Goal: Book appointment/travel/reservation

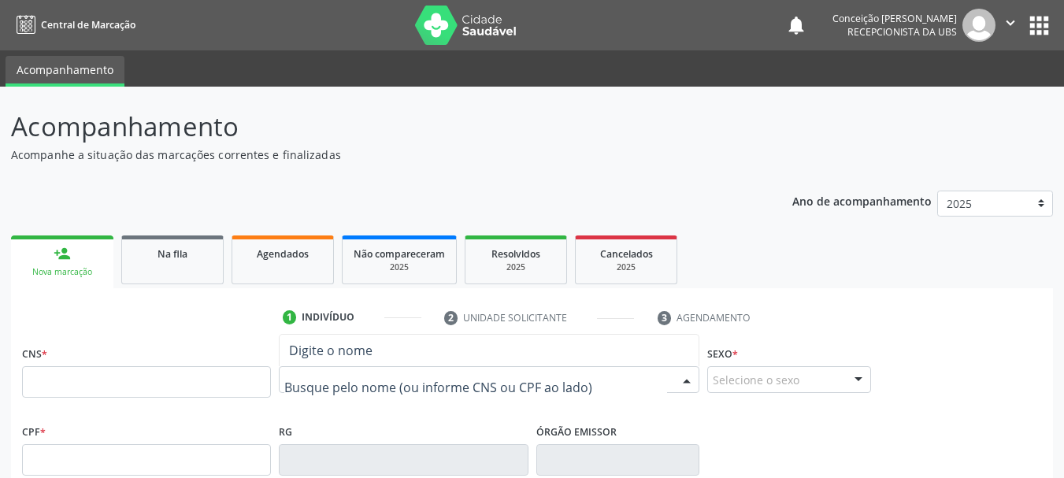
click at [384, 394] on input "text" at bounding box center [475, 388] width 383 height 32
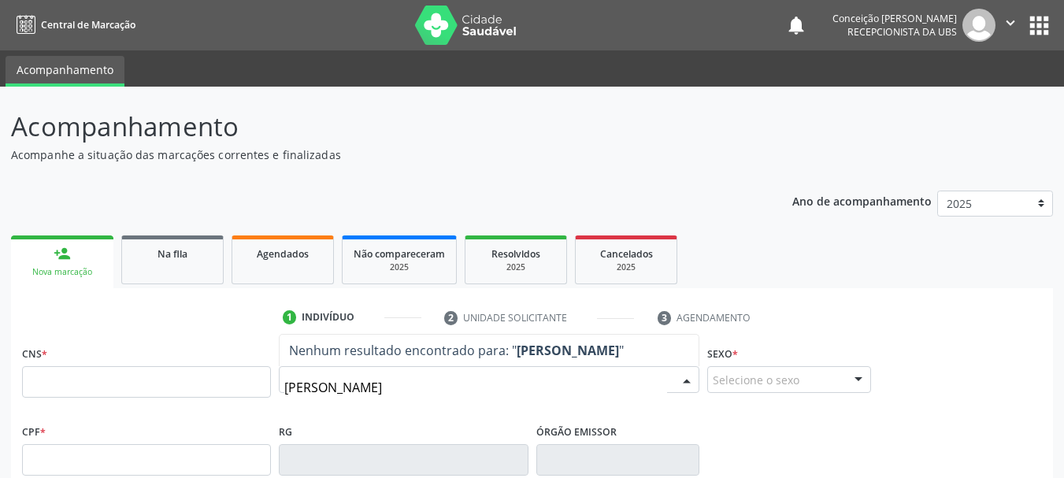
type input "[PERSON_NAME]"
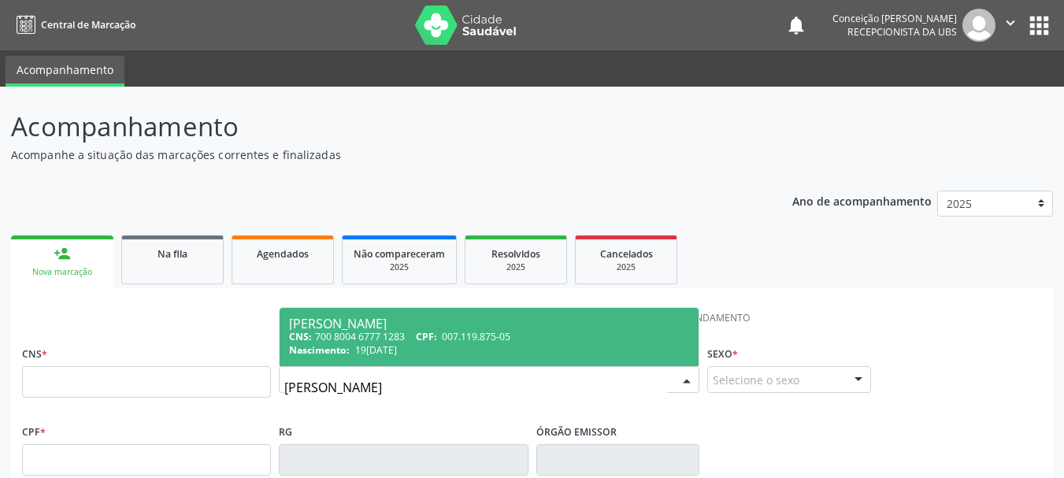
click at [437, 336] on span "CPF:" at bounding box center [426, 336] width 21 height 13
type input "700 8004 6777 1283"
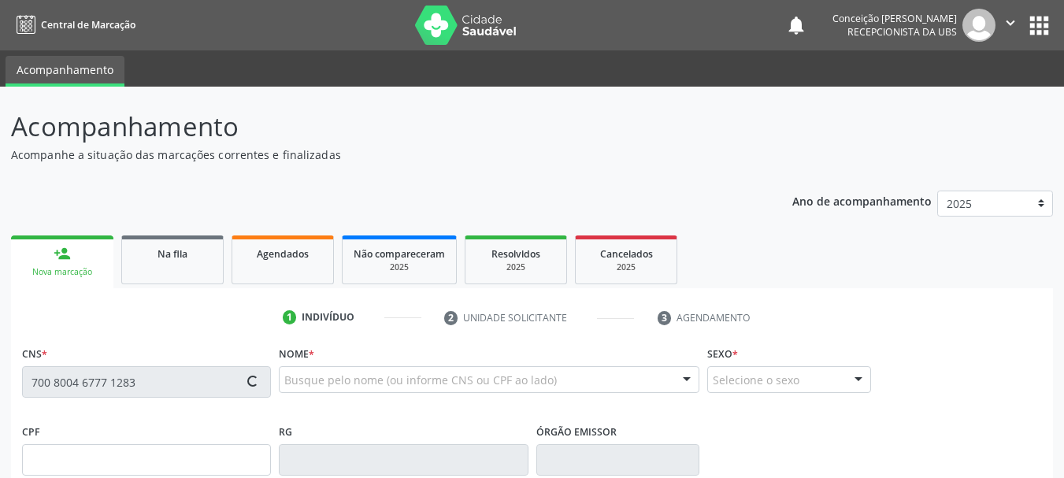
type input "007.119.875-05"
type input "19[DATE]"
type input "[PERSON_NAME]"
type input "[PHONE_NUMBER]"
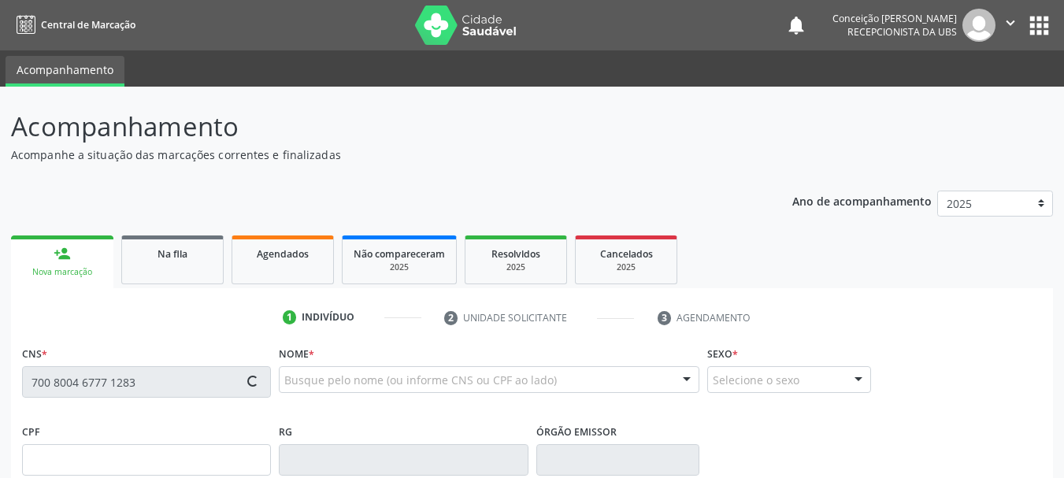
type input "S/N"
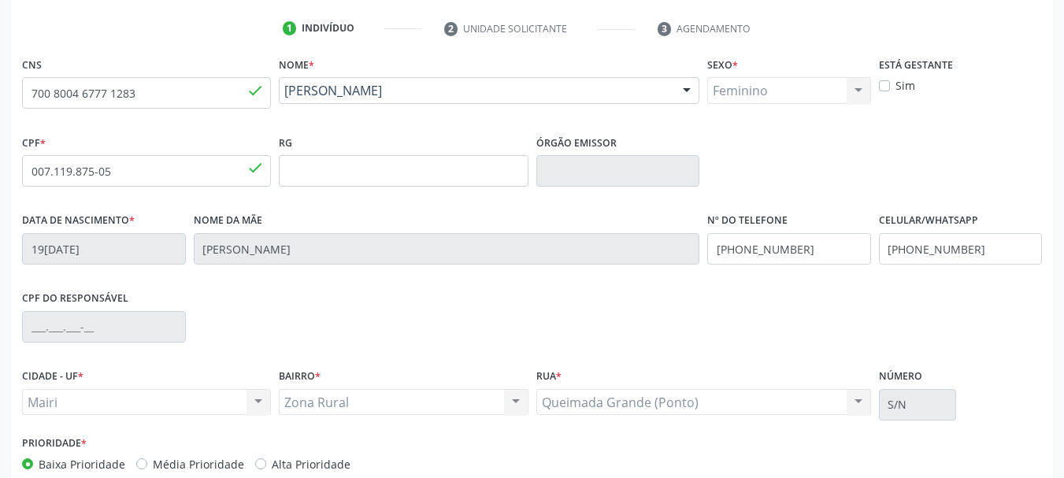
scroll to position [376, 0]
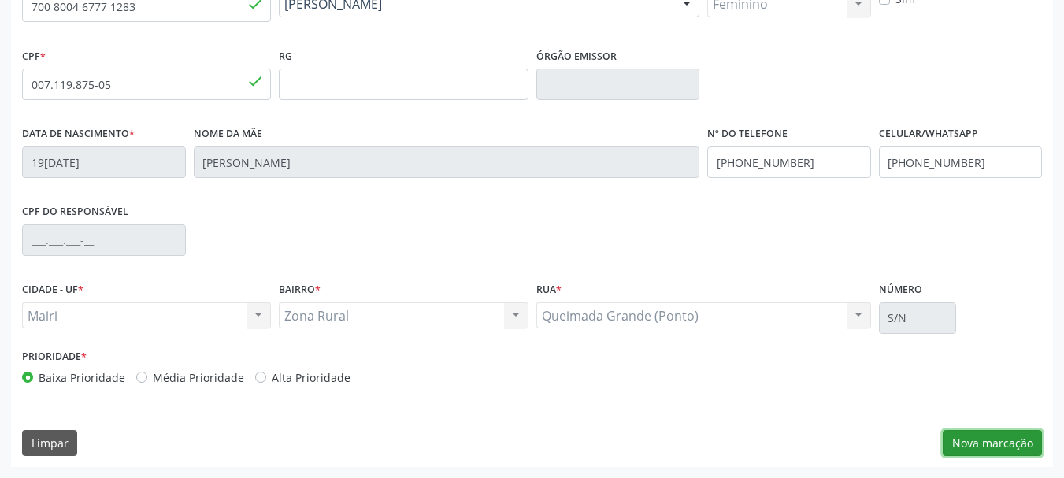
click at [985, 447] on button "Nova marcação" at bounding box center [992, 443] width 99 height 27
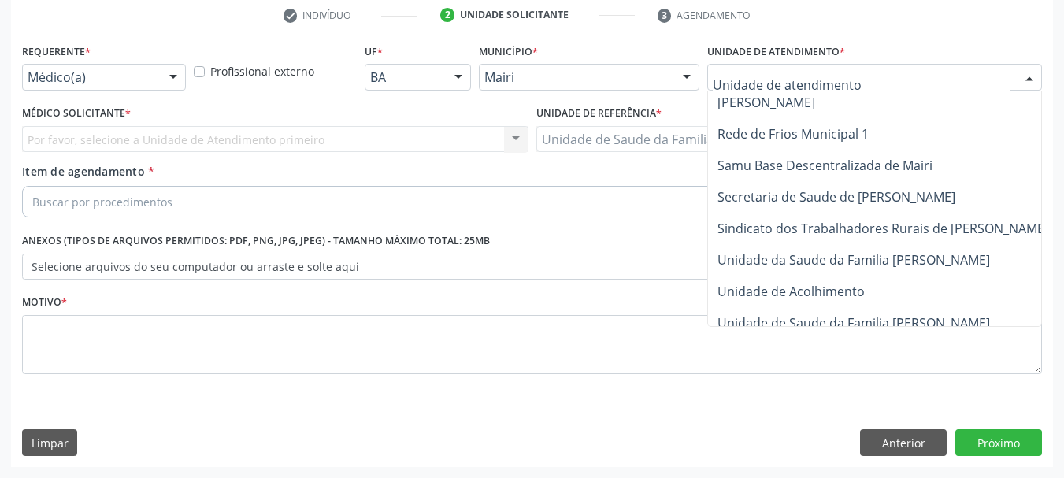
scroll to position [1194, 0]
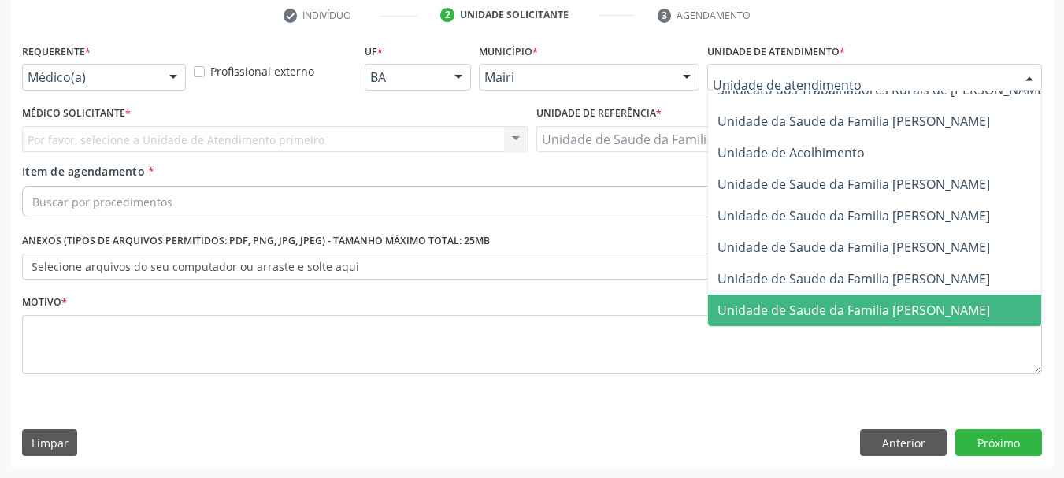
click at [880, 303] on span "Unidade de Saude da Familia [PERSON_NAME]" at bounding box center [854, 310] width 273 height 17
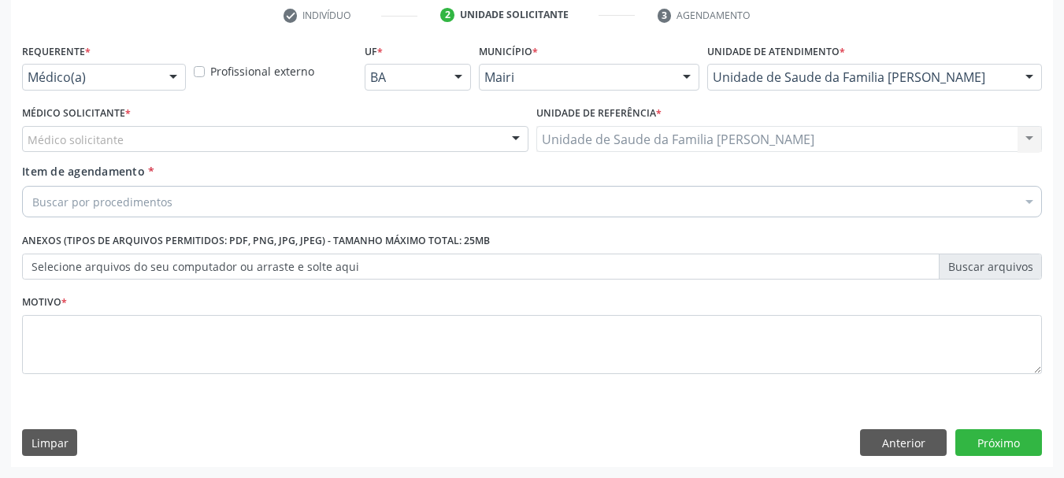
click at [497, 138] on div "Médico solicitante" at bounding box center [275, 139] width 507 height 27
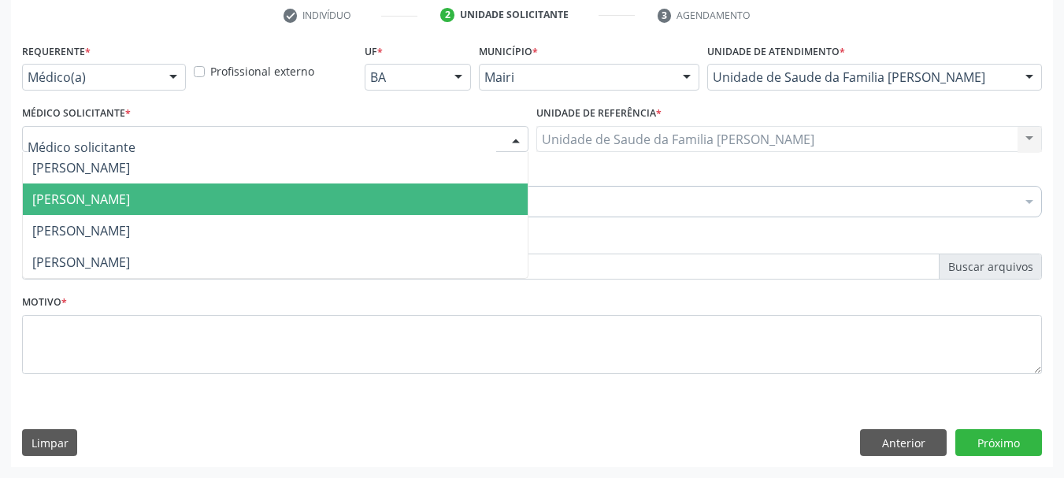
click at [416, 208] on span "[PERSON_NAME]" at bounding box center [275, 200] width 505 height 32
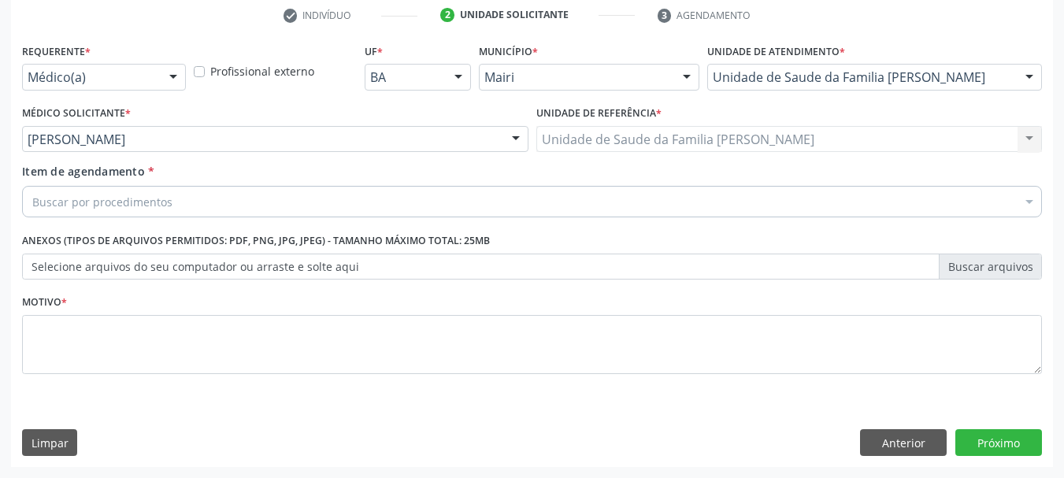
click at [415, 214] on div "Buscar por procedimentos" at bounding box center [532, 202] width 1020 height 32
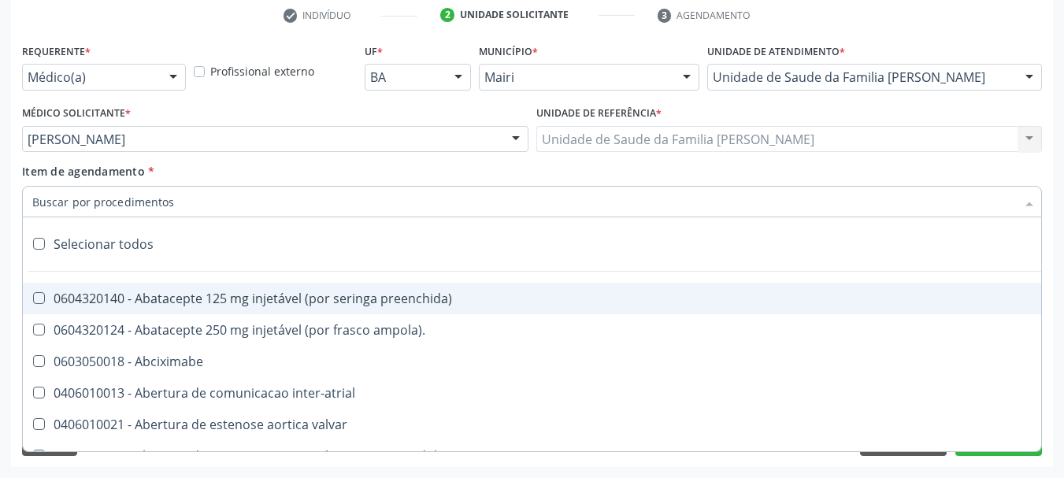
type input "#"
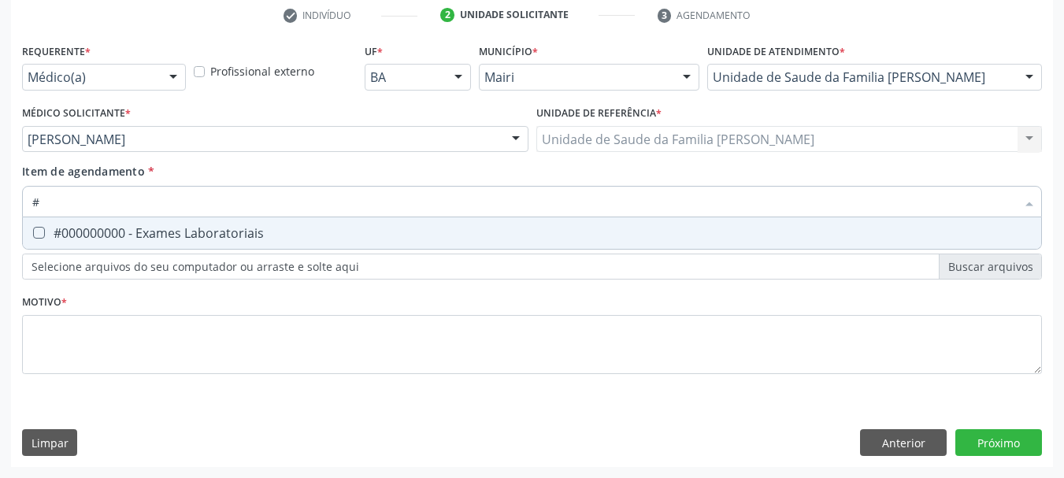
click at [532, 236] on div "#000000000 - Exames Laboratoriais" at bounding box center [532, 233] width 1000 height 13
checkbox Laboratoriais "true"
click at [444, 385] on div "Requerente * Médico(a) Médico(a) Enfermeiro(a) Paciente Nenhum resultado encont…" at bounding box center [532, 217] width 1020 height 357
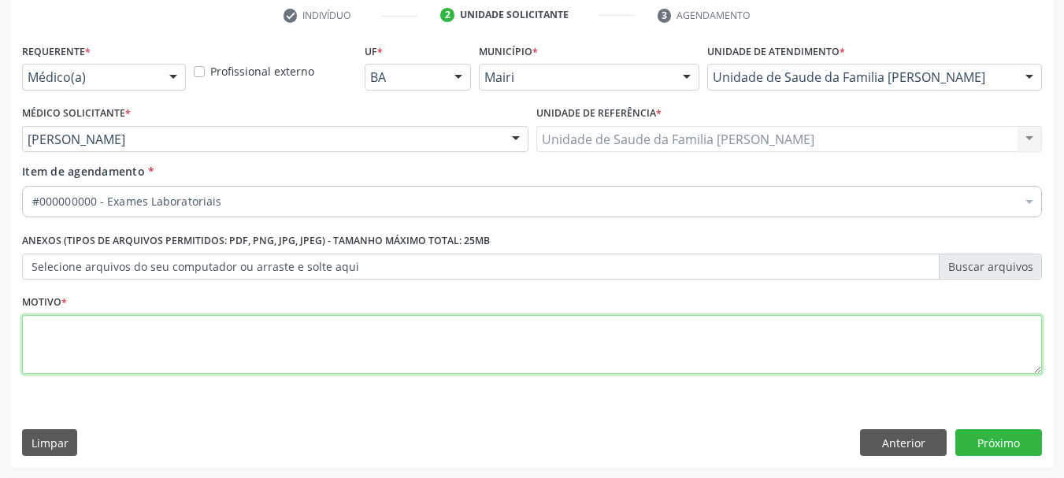
click at [456, 347] on textarea at bounding box center [532, 345] width 1020 height 60
type textarea "avaliaçao"
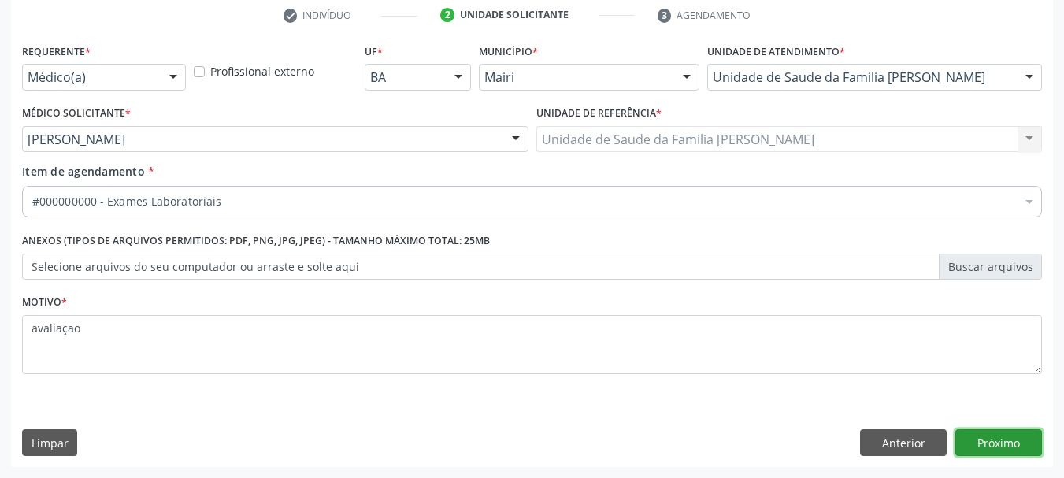
click at [1011, 436] on button "Próximo" at bounding box center [999, 442] width 87 height 27
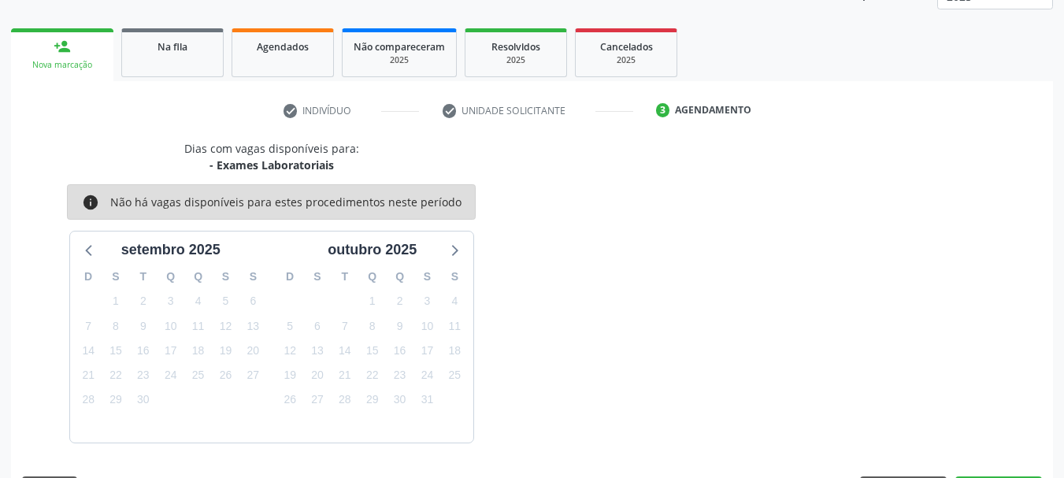
scroll to position [254, 0]
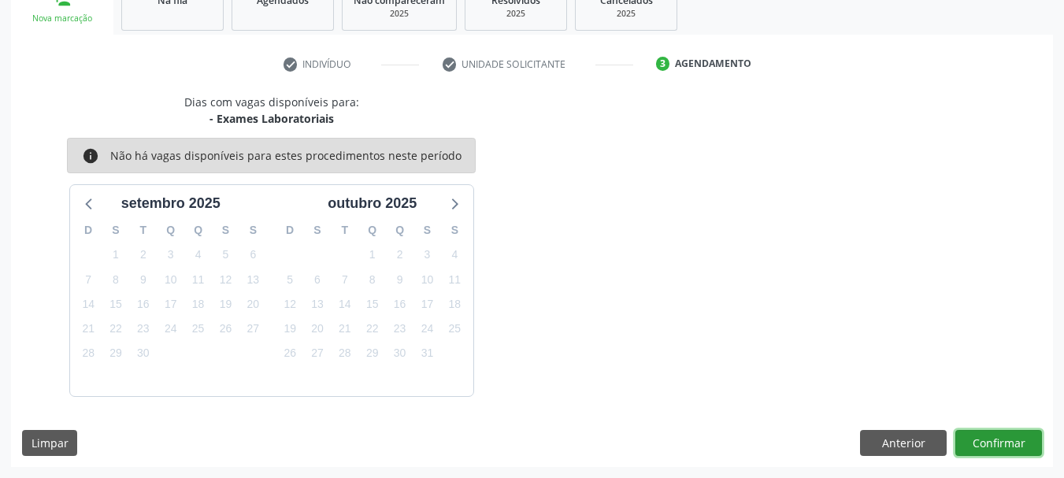
click at [997, 436] on button "Confirmar" at bounding box center [999, 443] width 87 height 27
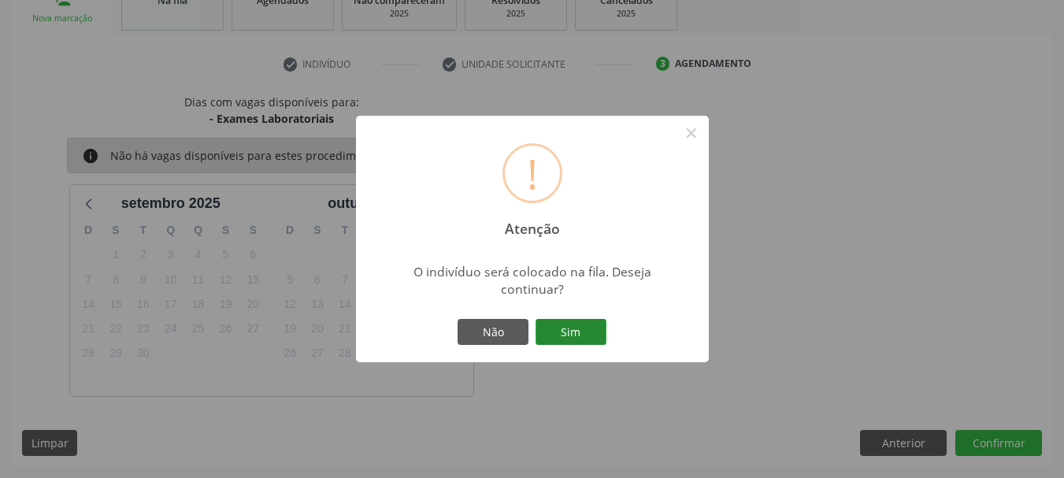
click at [600, 339] on button "Sim" at bounding box center [571, 332] width 71 height 27
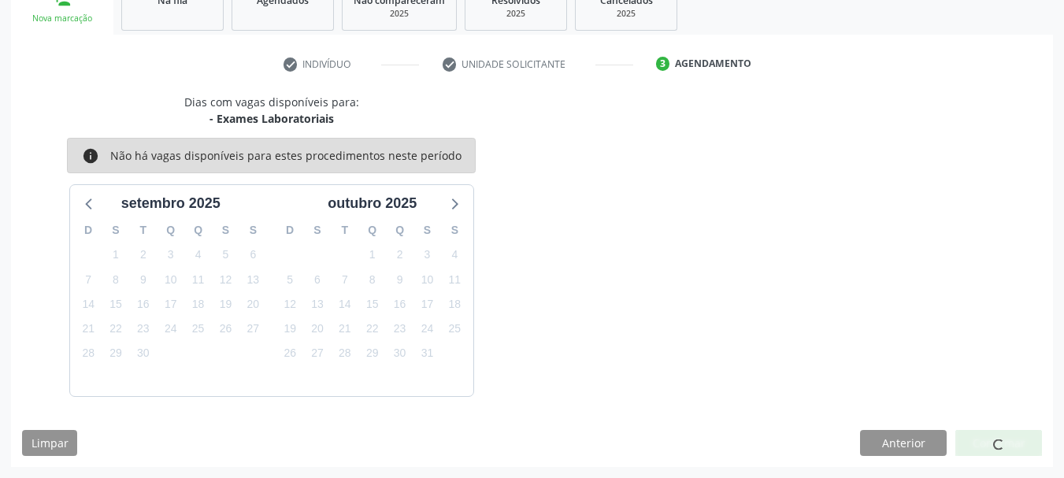
scroll to position [42, 0]
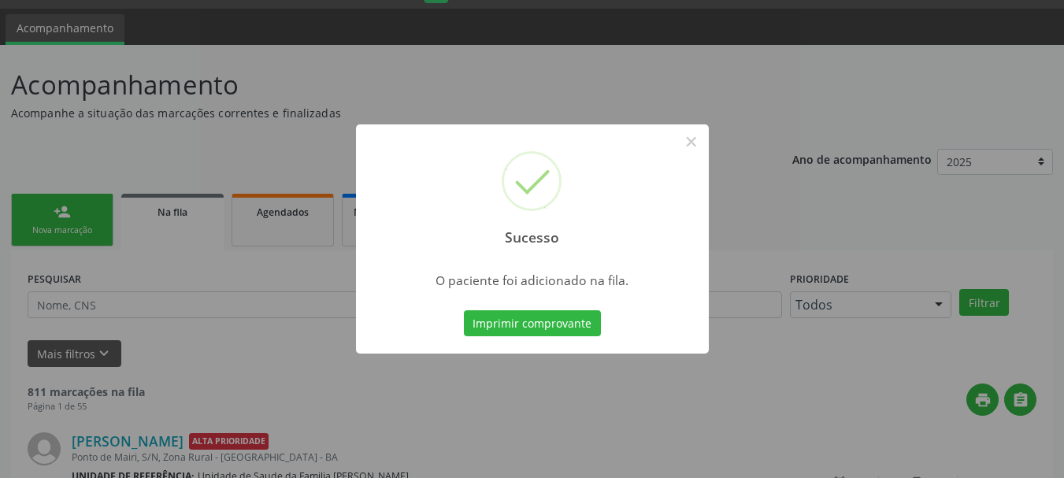
click at [696, 142] on button "×" at bounding box center [691, 141] width 27 height 27
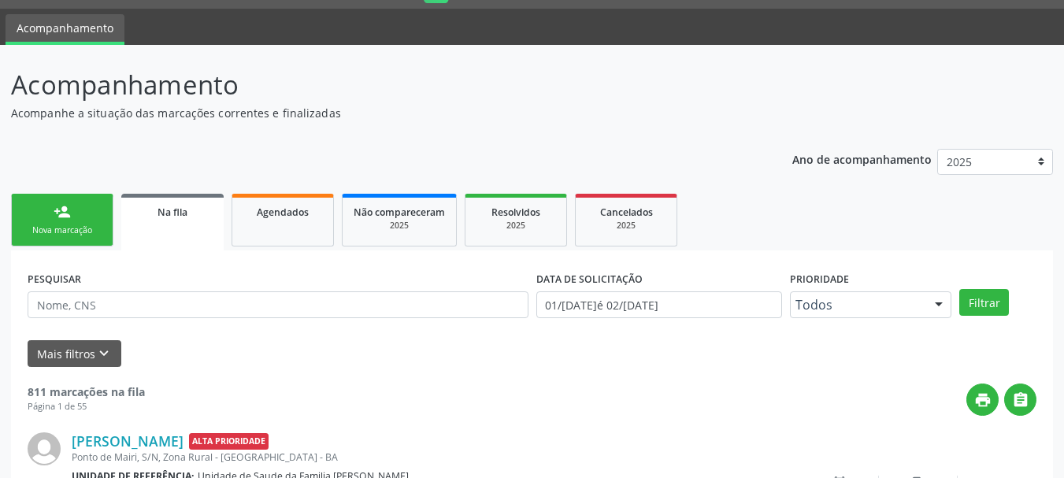
click at [95, 223] on link "person_add Nova marcação" at bounding box center [62, 220] width 102 height 53
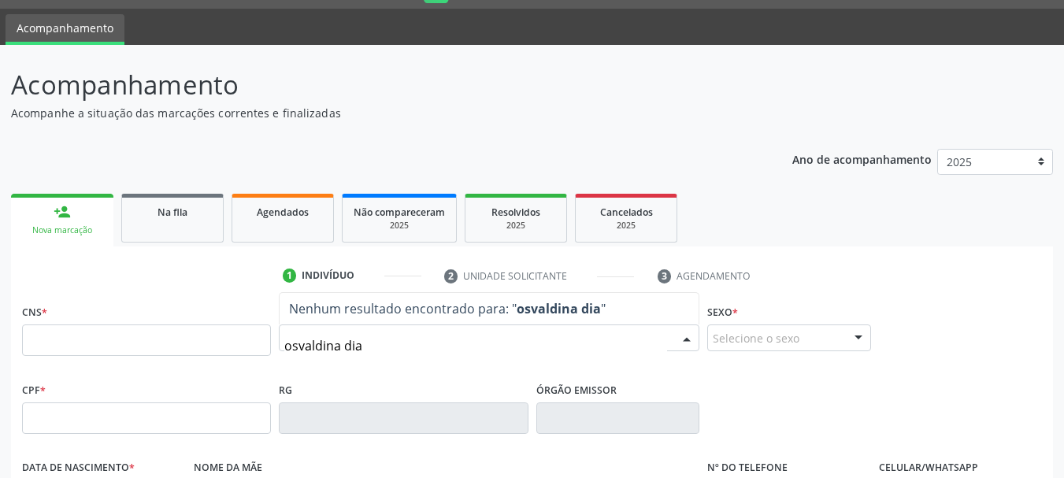
type input "[PERSON_NAME]"
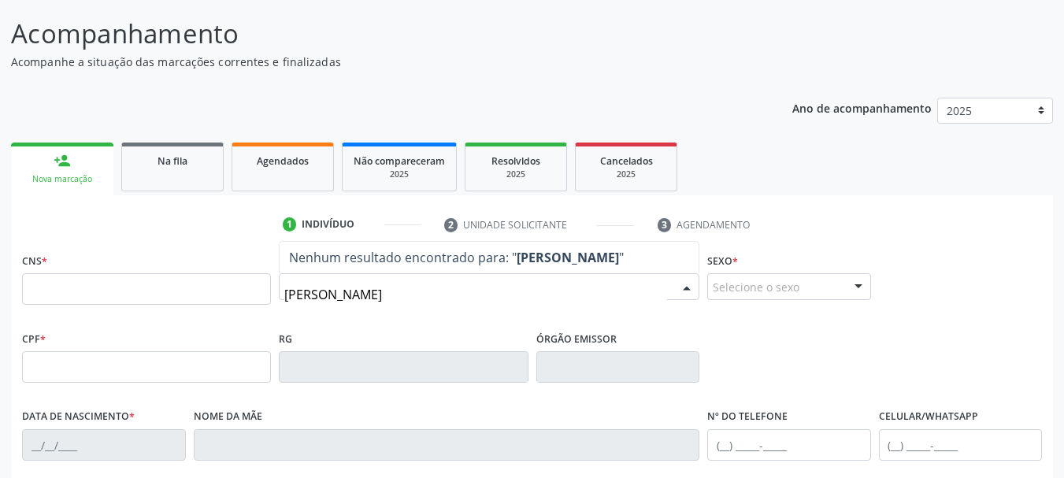
scroll to position [121, 0]
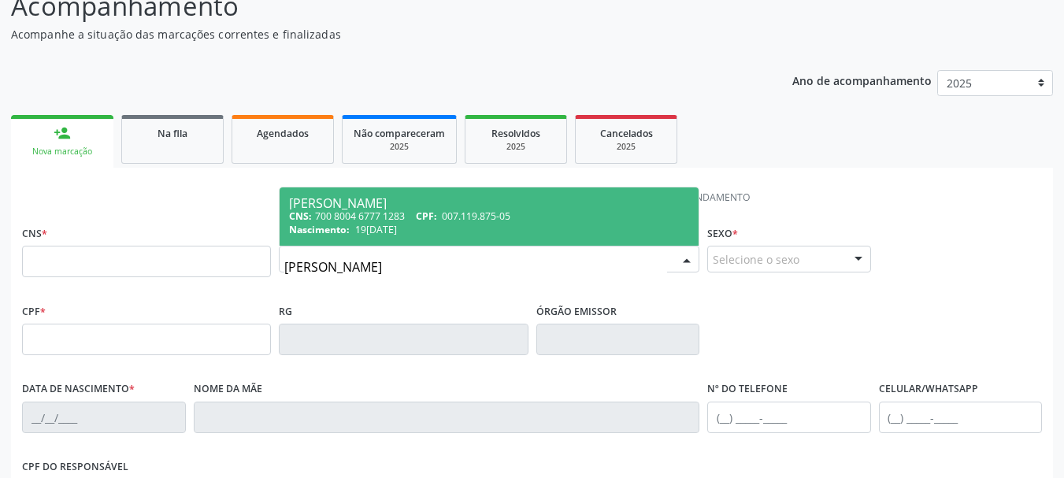
click at [517, 220] on div "CNS: 700 8004 6777 1283 CPF: 007.119.875-05" at bounding box center [489, 216] width 400 height 13
type input "700 8004 6777 1283"
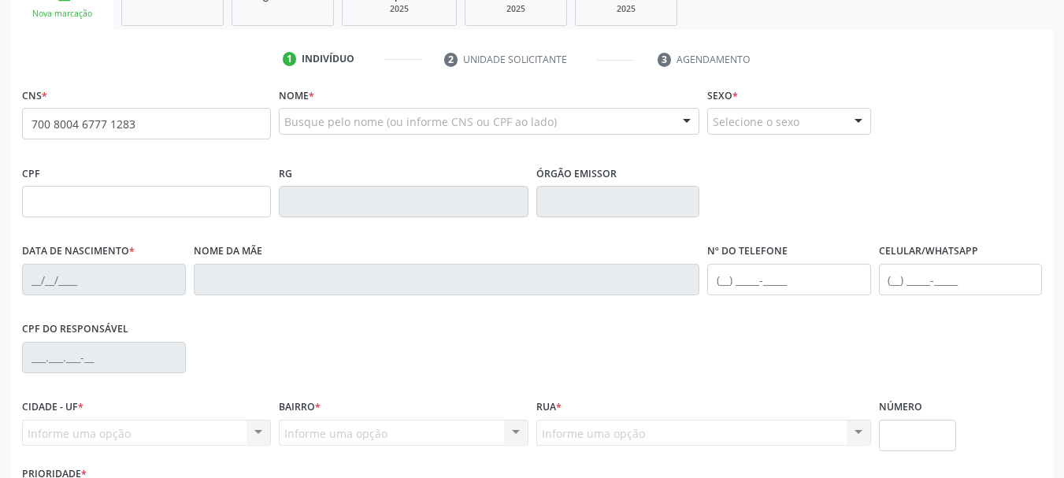
scroll to position [376, 0]
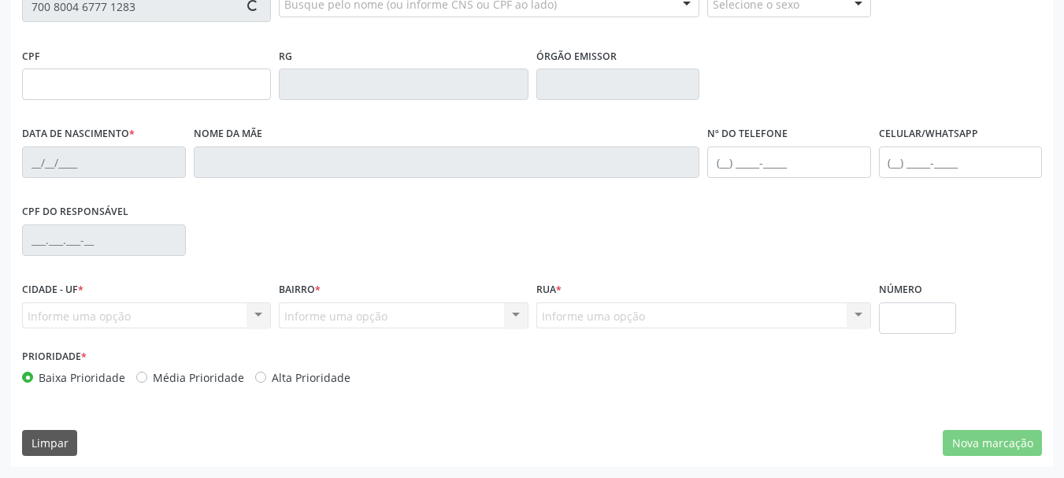
type input "007.119.875-05"
type input "19[DATE]"
type input "[PERSON_NAME]"
type input "[PHONE_NUMBER]"
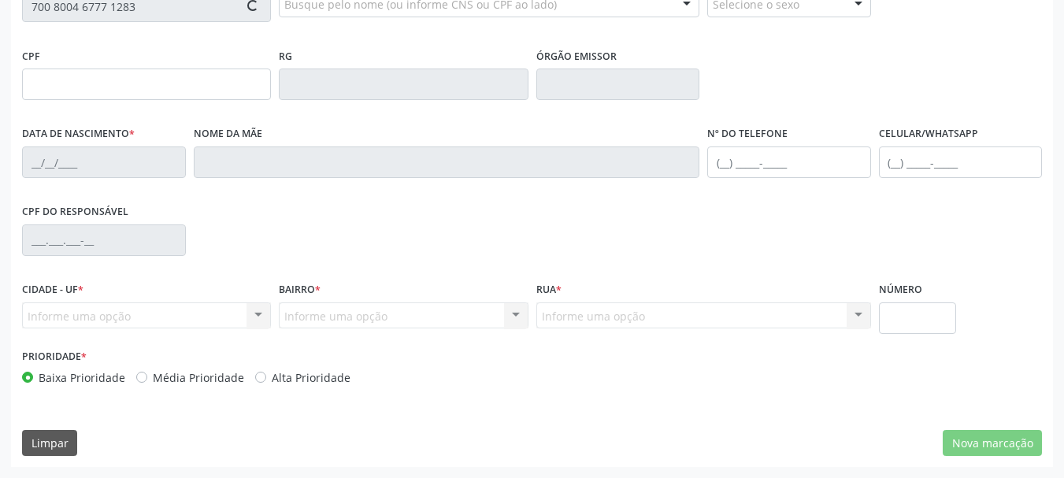
type input "S/N"
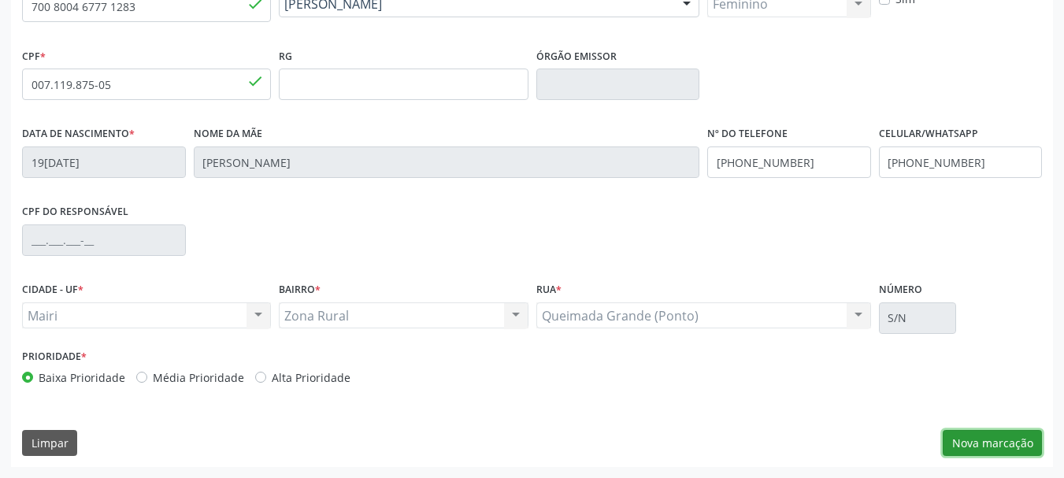
click at [982, 445] on button "Nova marcação" at bounding box center [992, 443] width 99 height 27
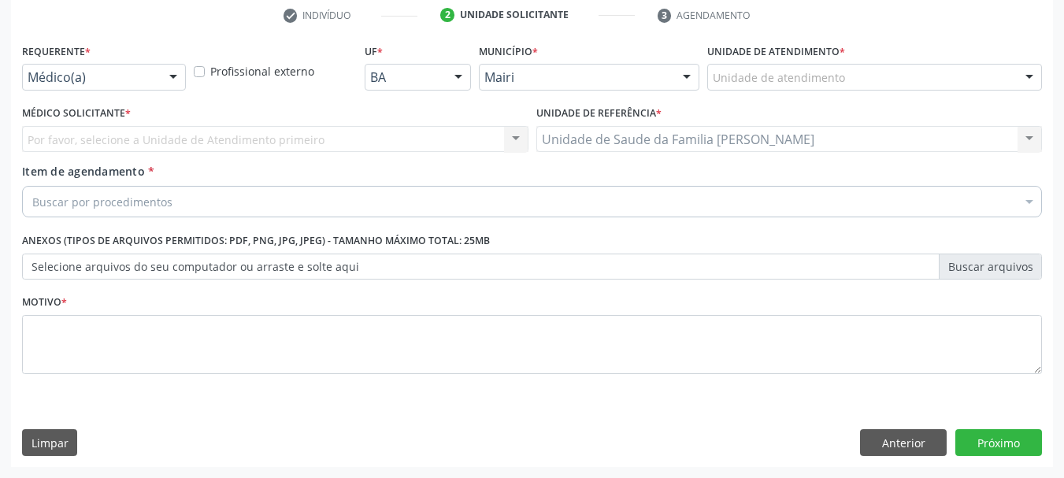
scroll to position [303, 0]
click at [176, 76] on div at bounding box center [174, 78] width 24 height 27
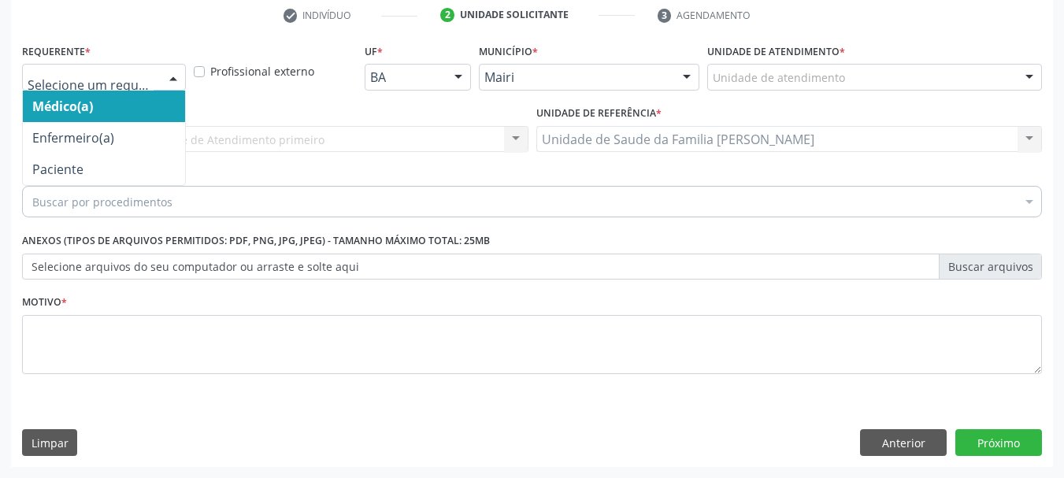
click at [161, 112] on span "Médico(a)" at bounding box center [104, 107] width 162 height 32
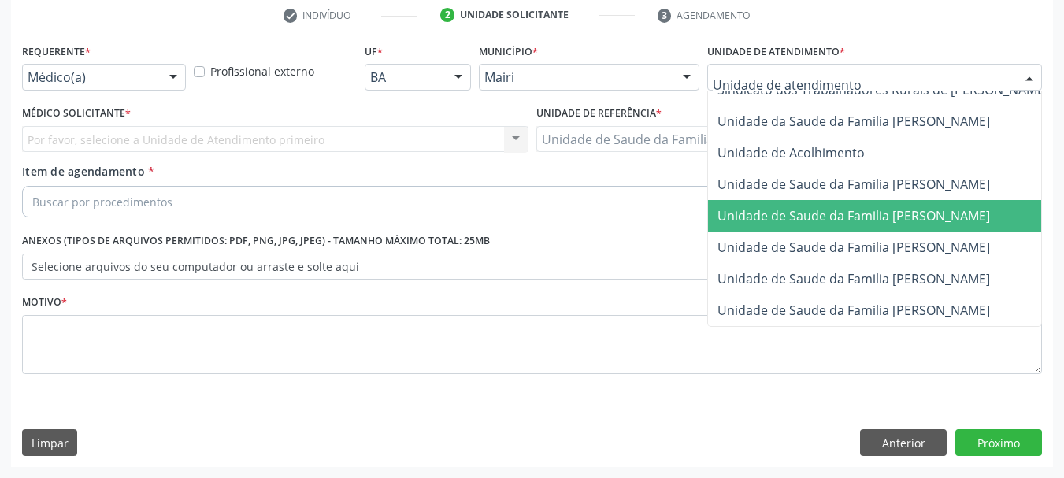
scroll to position [1194, 0]
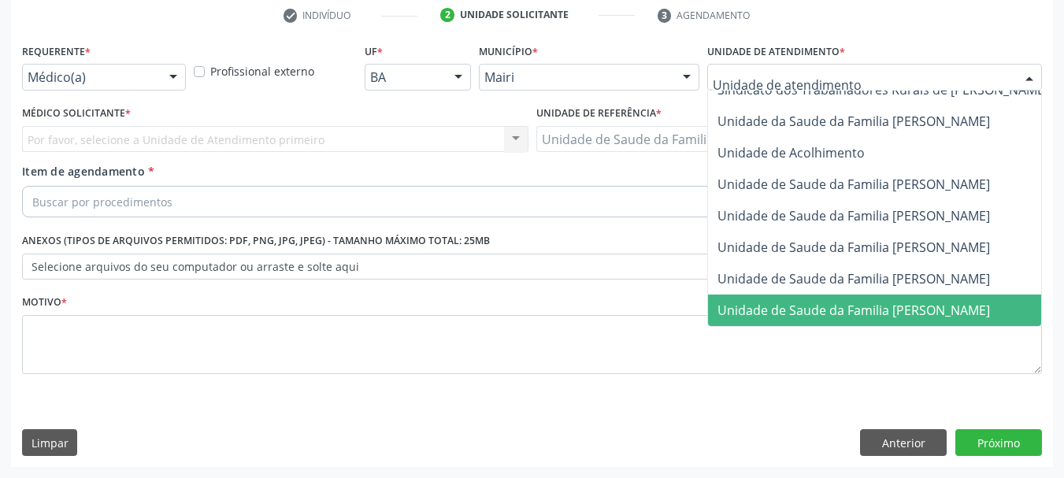
click at [908, 309] on span "Unidade de Saude da Familia [PERSON_NAME]" at bounding box center [911, 311] width 407 height 32
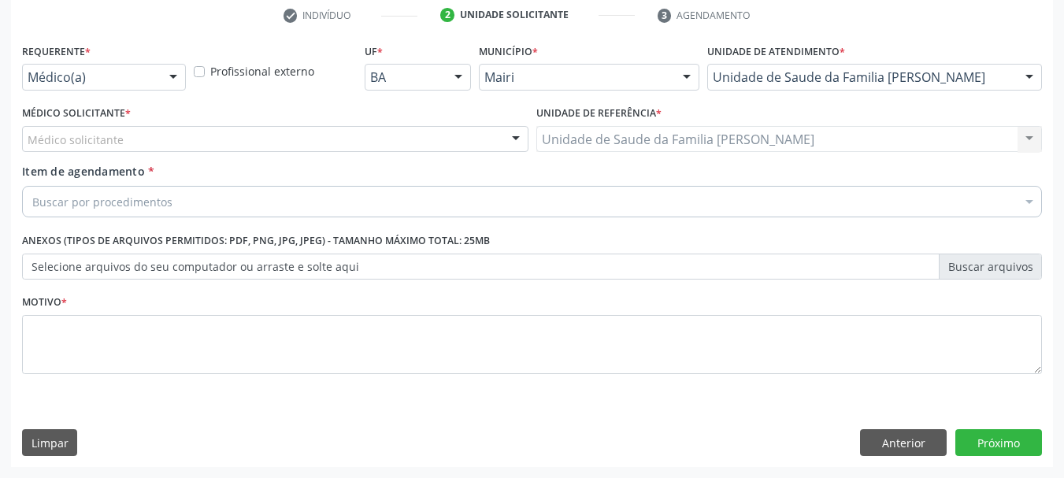
click at [518, 136] on div at bounding box center [516, 140] width 24 height 27
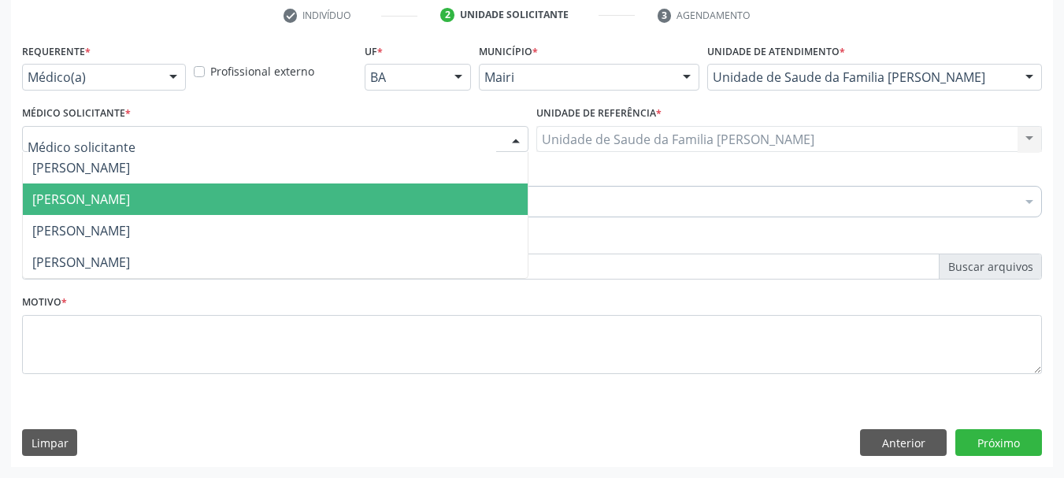
click at [395, 197] on span "[PERSON_NAME]" at bounding box center [275, 200] width 505 height 32
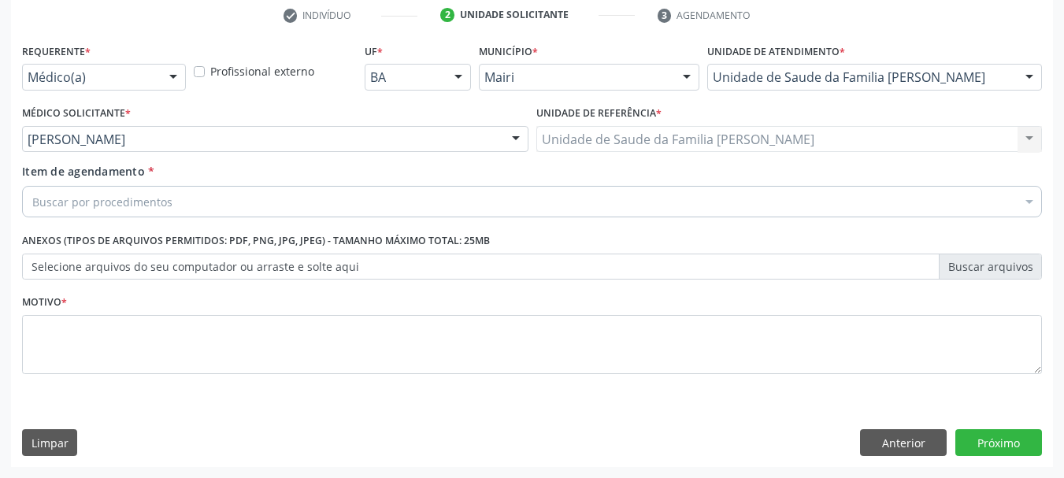
click at [355, 206] on div "Buscar por procedimentos" at bounding box center [532, 202] width 1020 height 32
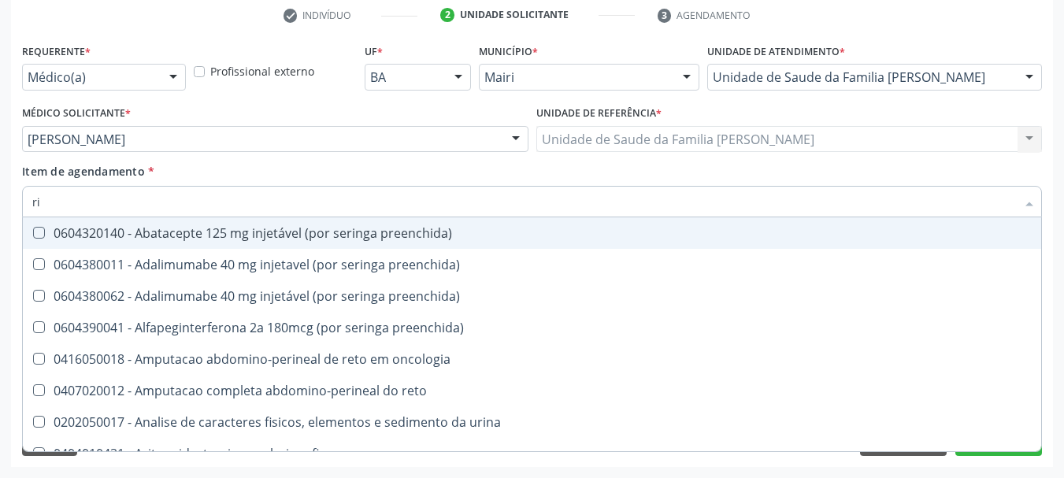
type input "r"
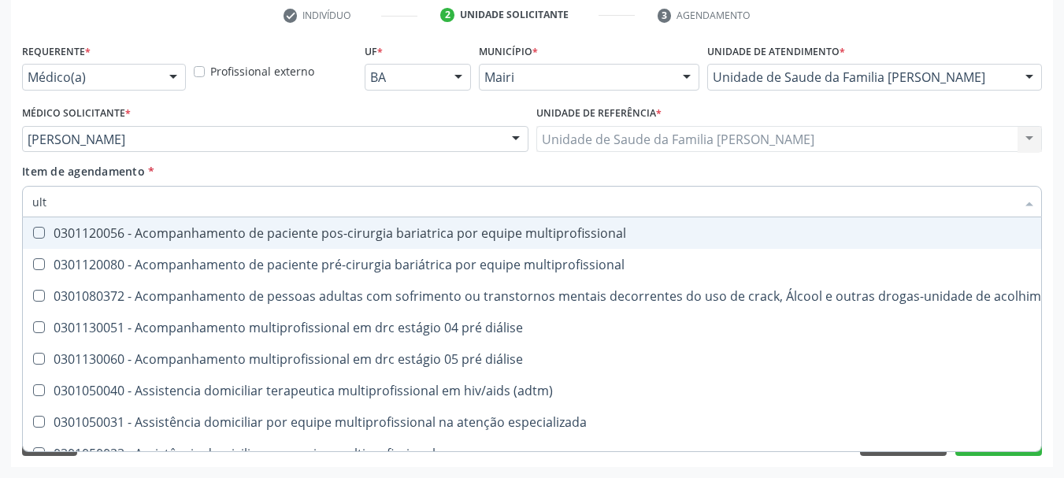
type input "ultr"
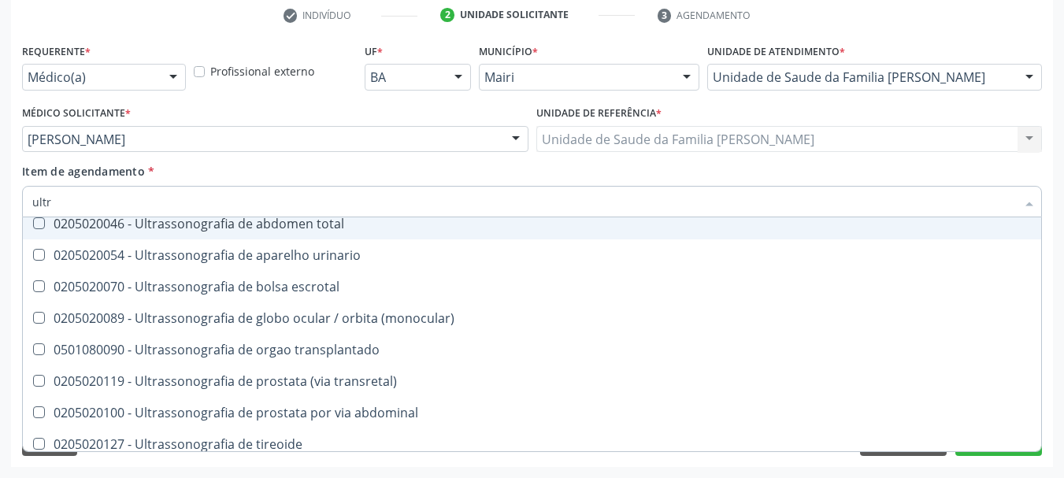
scroll to position [236, 0]
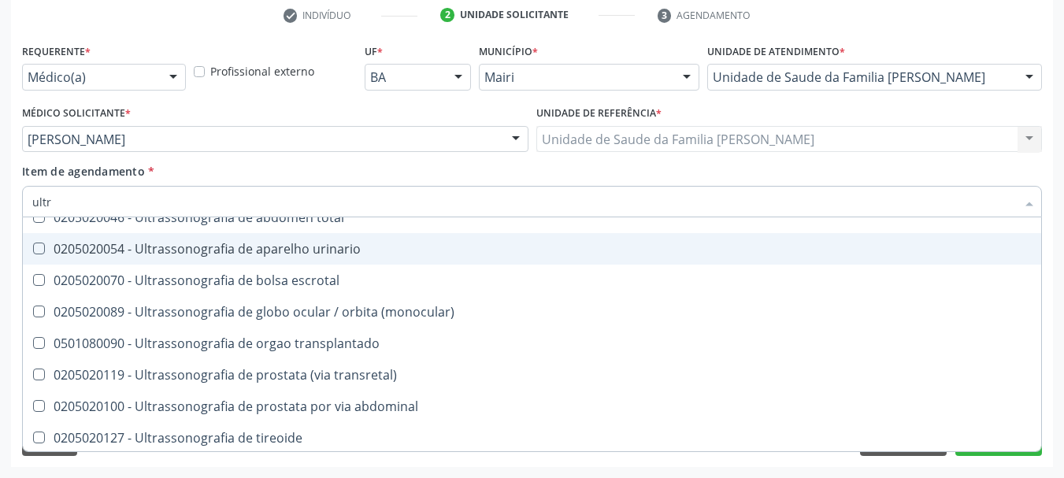
click at [306, 247] on div "0205020054 - Ultrassonografia de aparelho urinario" at bounding box center [532, 249] width 1000 height 13
checkbox urinario "true"
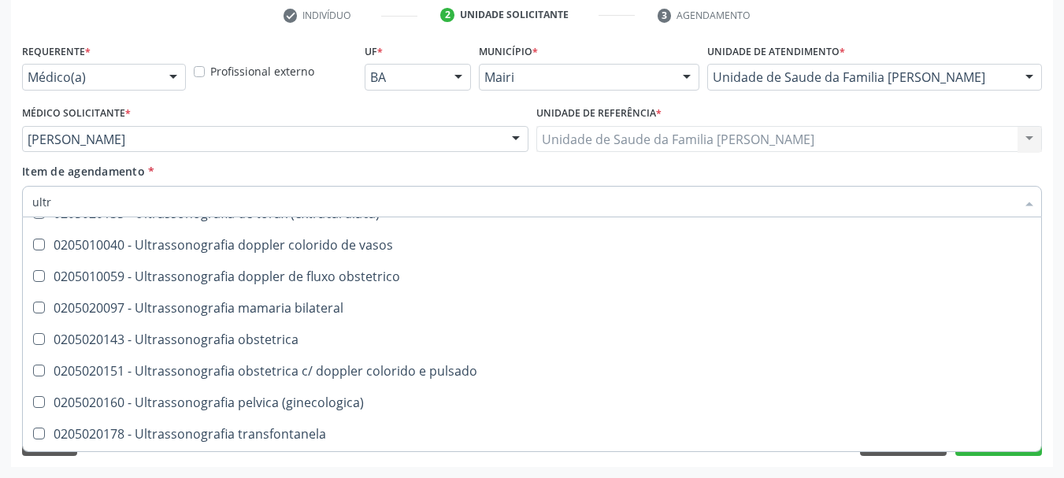
scroll to position [522, 0]
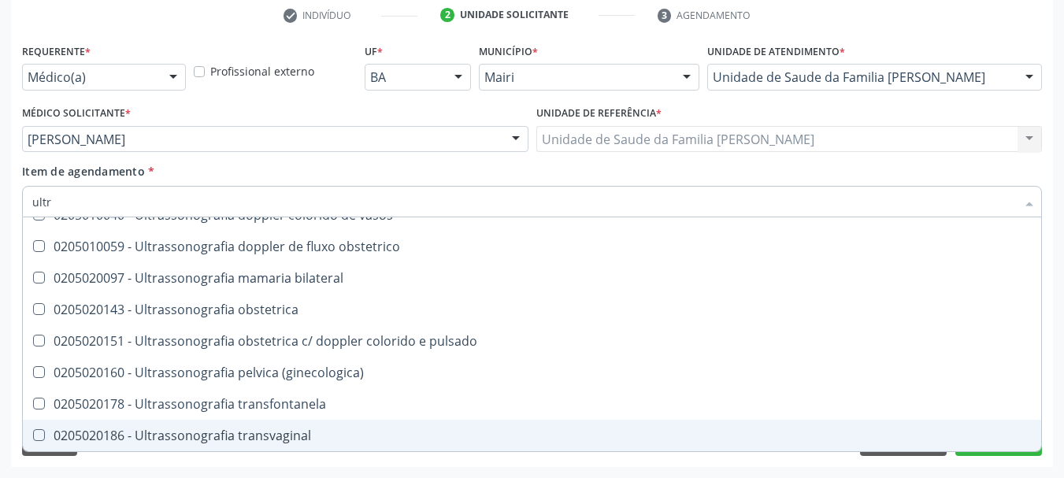
click at [976, 450] on span "0205020186 - Ultrassonografia transvaginal" at bounding box center [532, 436] width 1019 height 32
checkbox transvaginal "true"
click at [978, 455] on button "Próximo" at bounding box center [999, 442] width 87 height 27
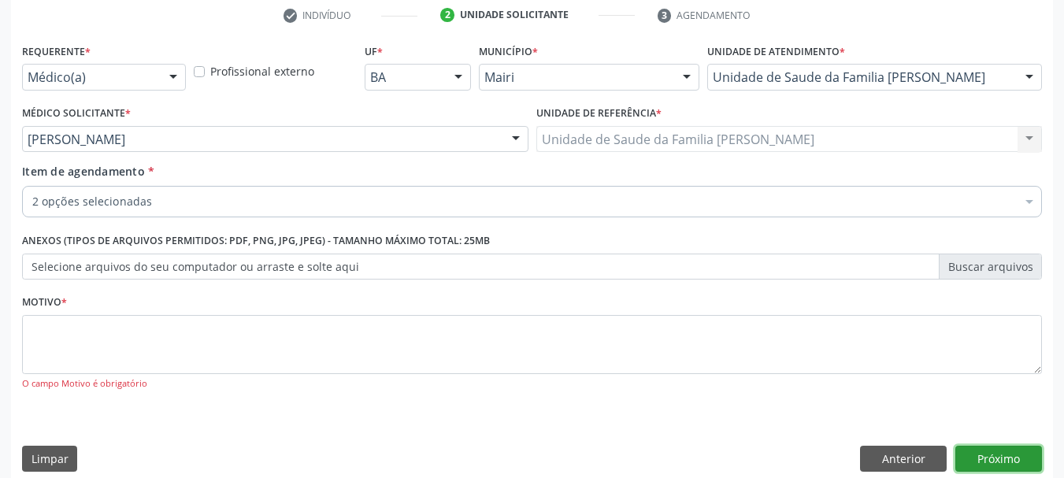
scroll to position [0, 0]
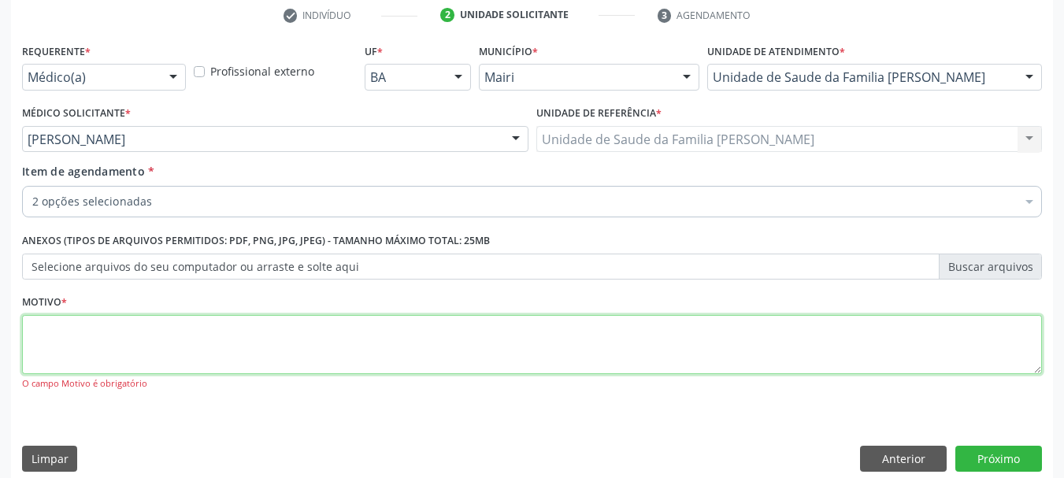
click at [722, 345] on textarea at bounding box center [532, 345] width 1020 height 60
type textarea "avaliaçao"
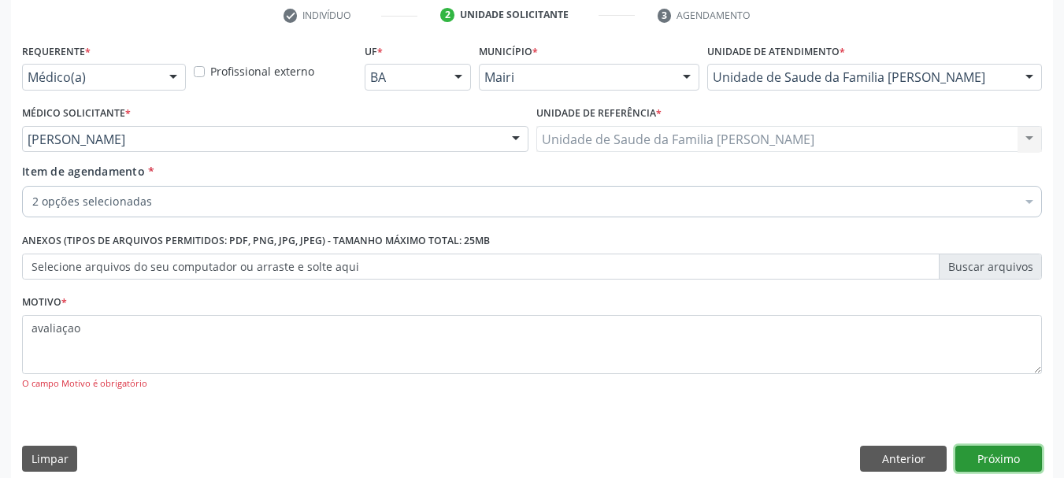
click at [1017, 453] on button "Próximo" at bounding box center [999, 459] width 87 height 27
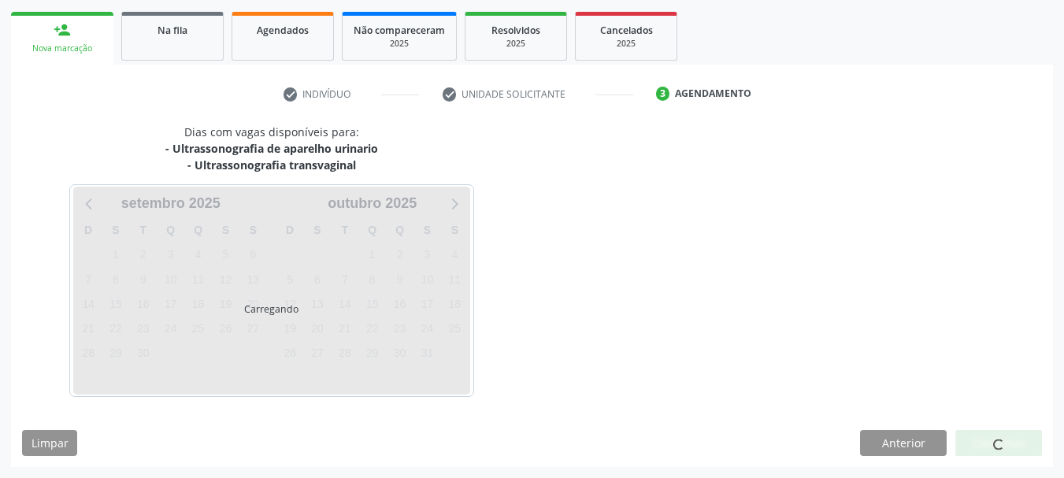
scroll to position [270, 0]
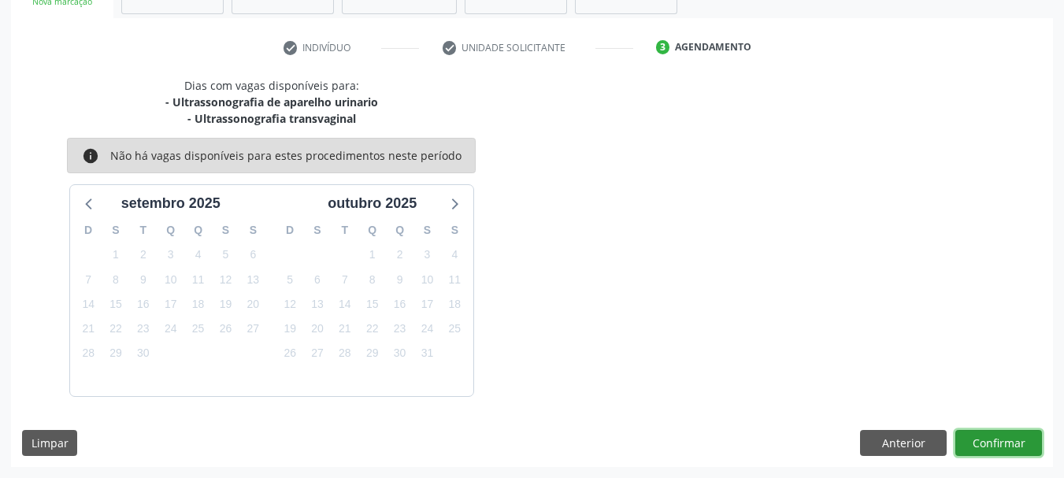
click at [992, 439] on button "Confirmar" at bounding box center [999, 443] width 87 height 27
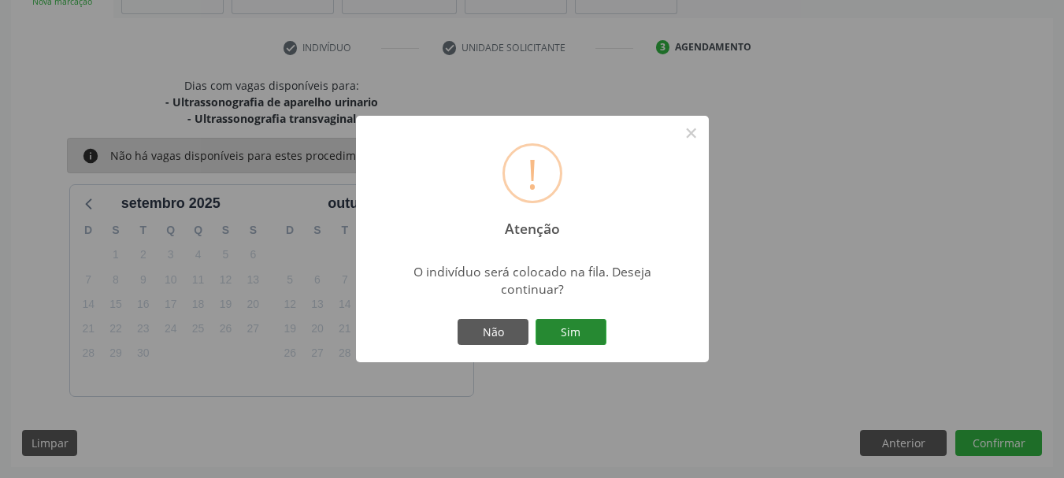
click at [563, 338] on button "Sim" at bounding box center [571, 332] width 71 height 27
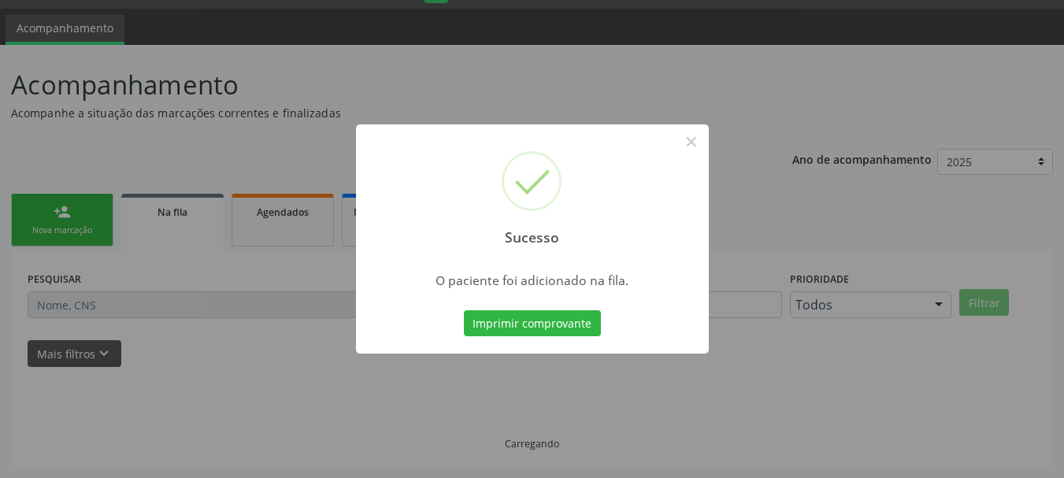
scroll to position [42, 0]
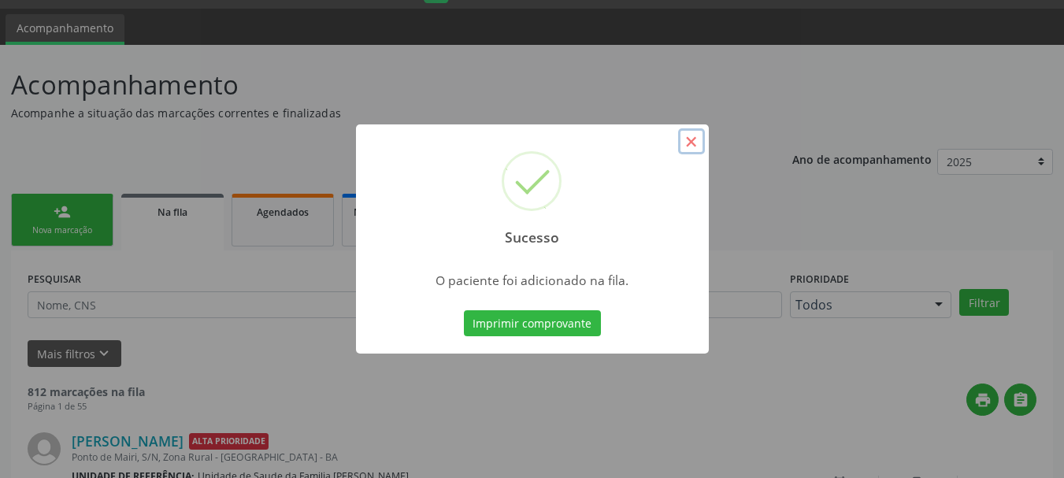
click at [699, 139] on button "×" at bounding box center [691, 141] width 27 height 27
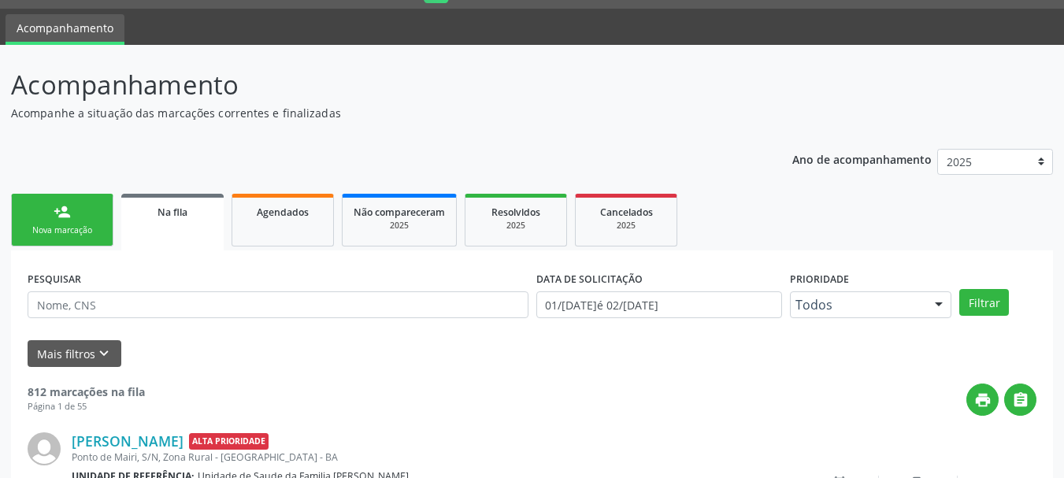
click at [68, 212] on div "person_add" at bounding box center [62, 211] width 17 height 17
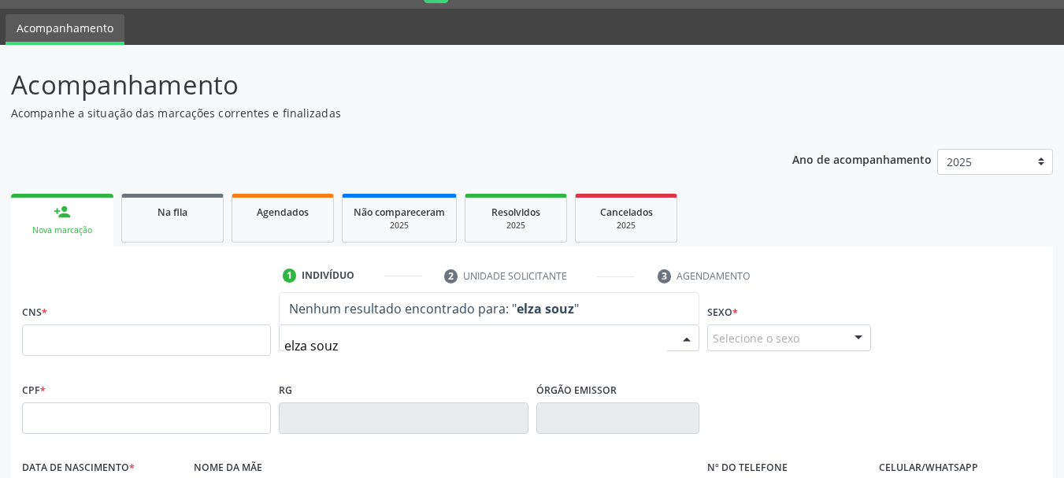
type input "[PERSON_NAME]"
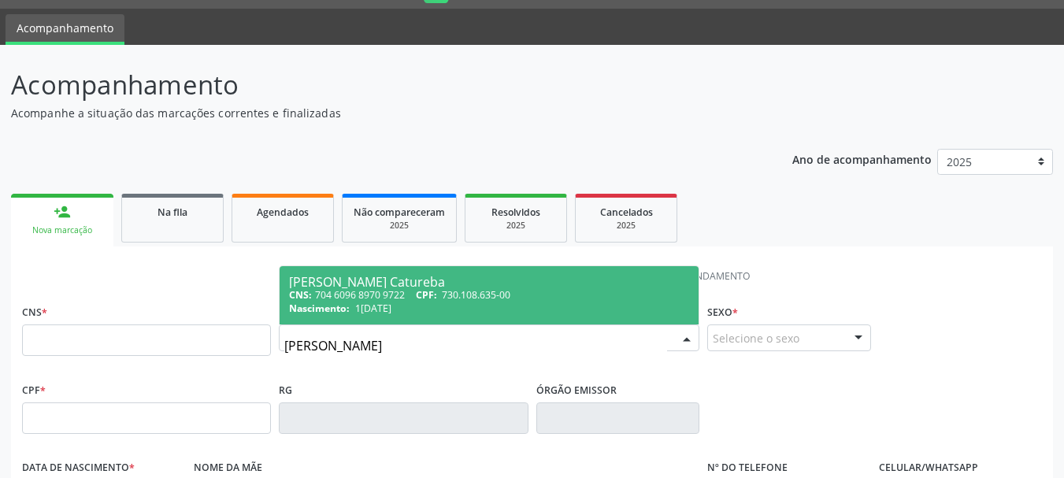
click at [426, 305] on div "Nascimento: 18/[DATE]" at bounding box center [489, 308] width 400 height 13
type input "704 6096 8970 9722"
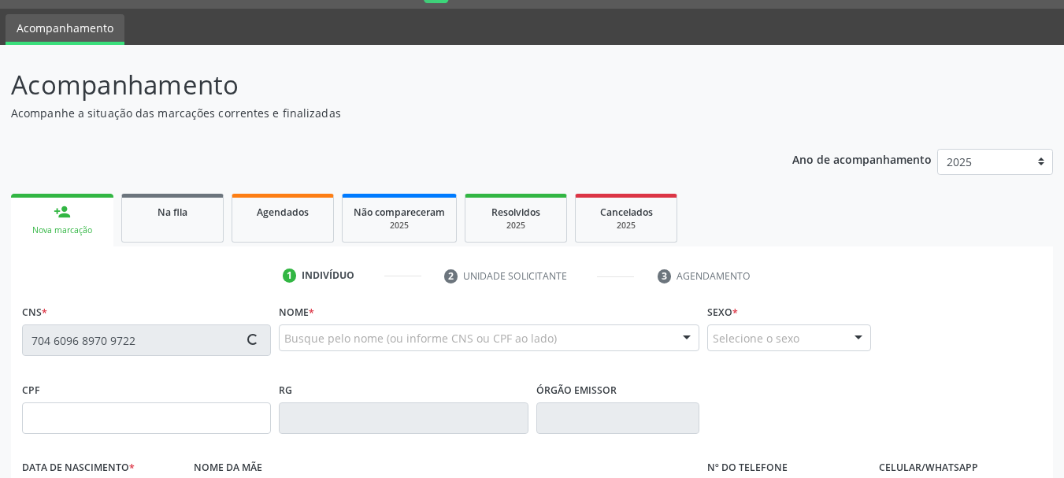
type input "730.108.635-00"
type input "1[DATE]"
type input "[PERSON_NAME]"
type input "[PHONE_NUMBER]"
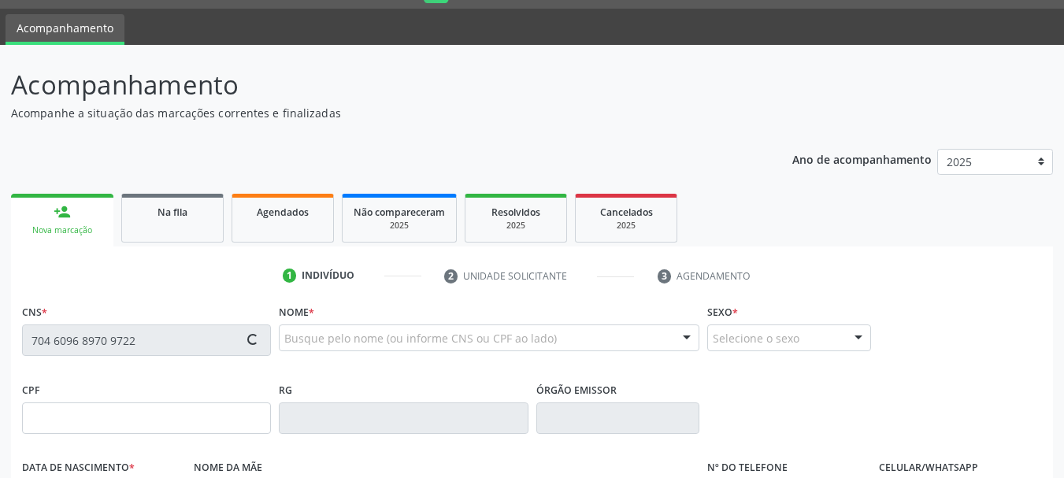
type input "890.093.555-00"
type input "S/N"
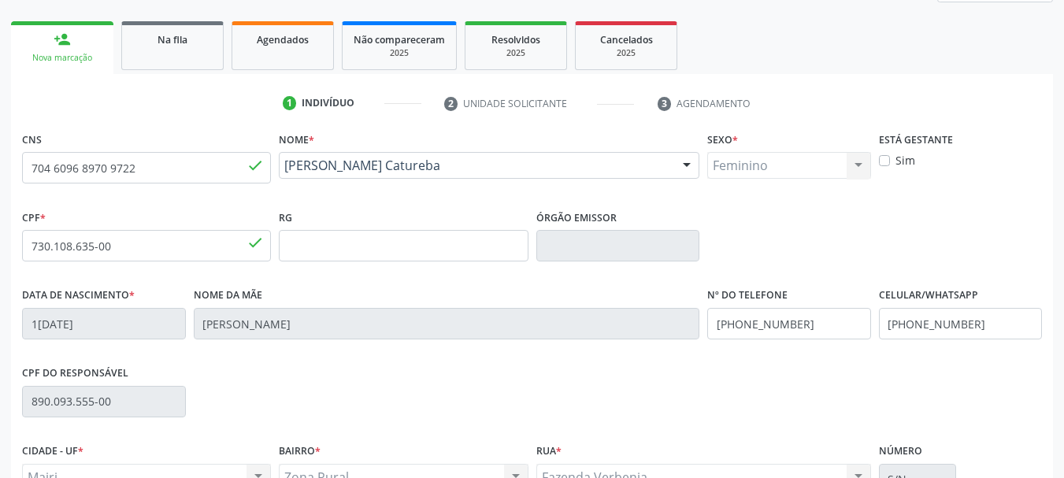
scroll to position [376, 0]
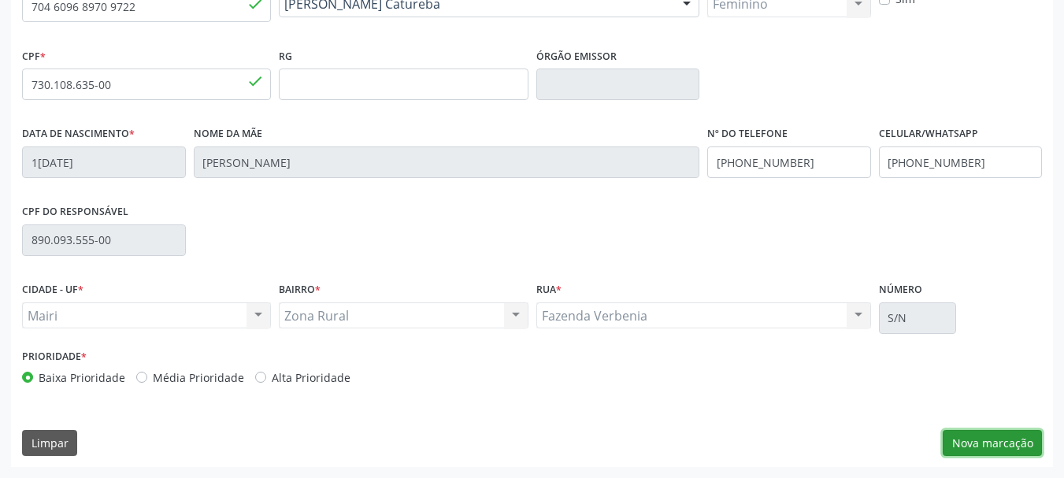
click at [993, 444] on button "Nova marcação" at bounding box center [992, 443] width 99 height 27
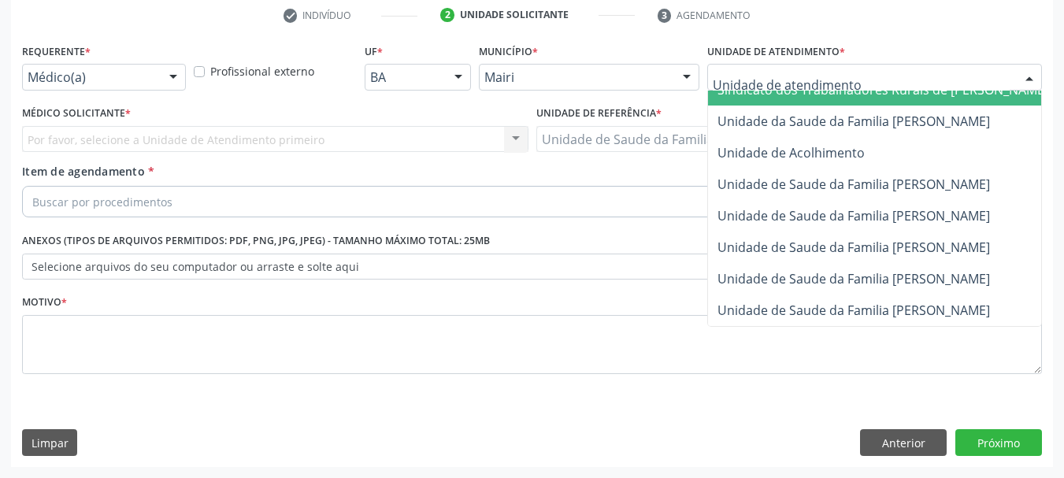
scroll to position [1194, 0]
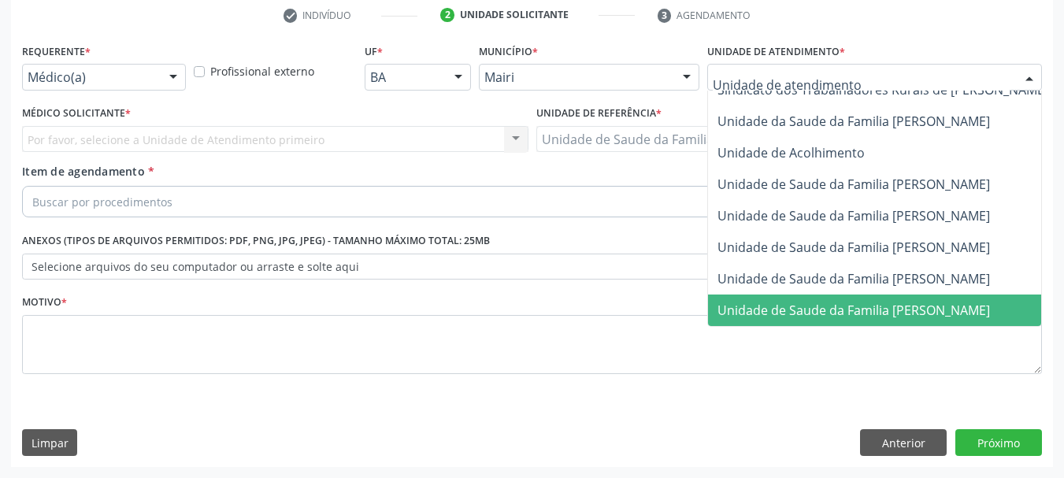
click at [894, 302] on span "Unidade de Saude da Familia [PERSON_NAME]" at bounding box center [854, 310] width 273 height 17
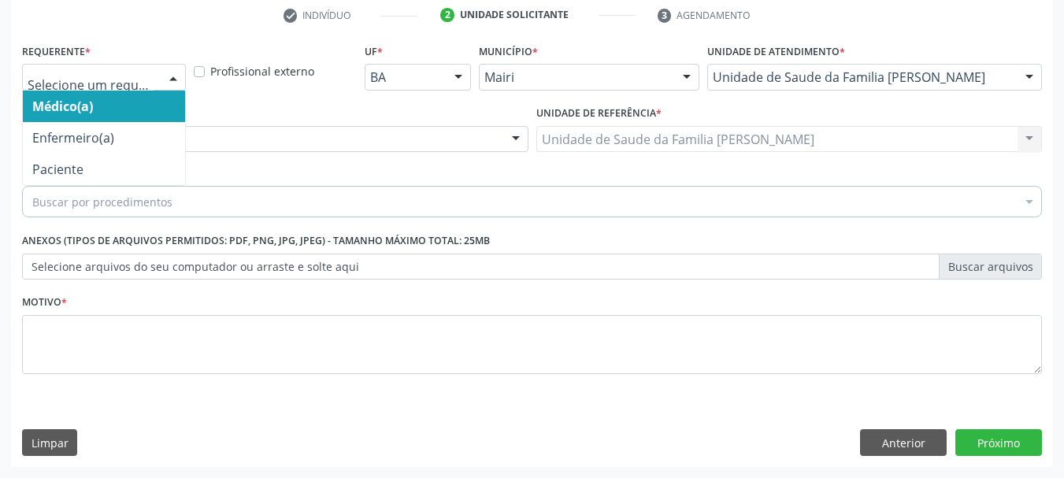
click at [175, 75] on div at bounding box center [174, 78] width 24 height 27
click at [98, 113] on span "Médico(a)" at bounding box center [104, 107] width 162 height 32
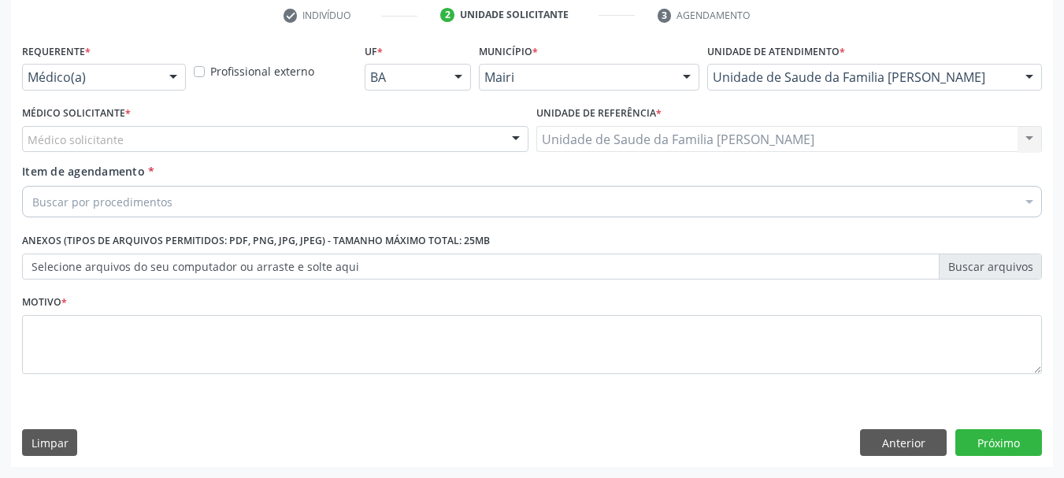
click at [251, 138] on div "Médico solicitante" at bounding box center [275, 139] width 507 height 27
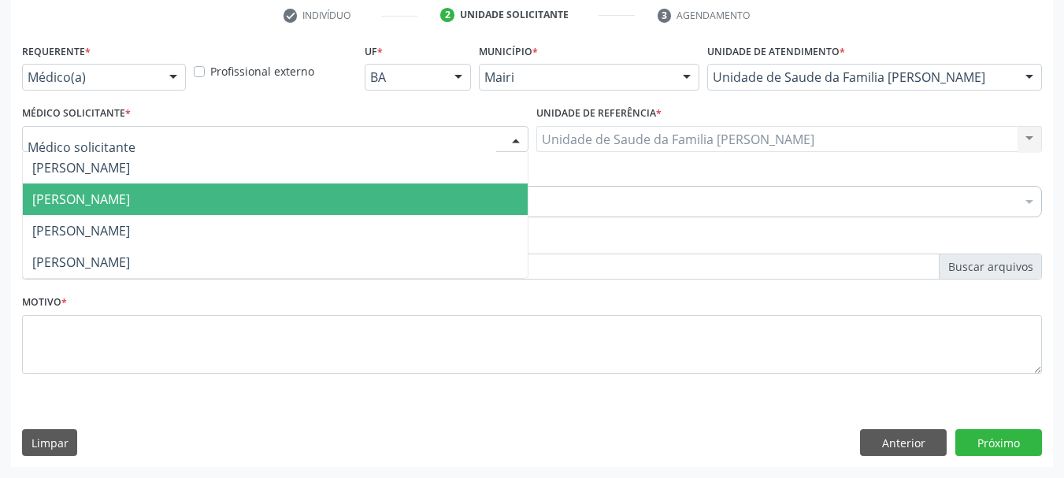
click at [130, 201] on span "[PERSON_NAME]" at bounding box center [81, 199] width 98 height 17
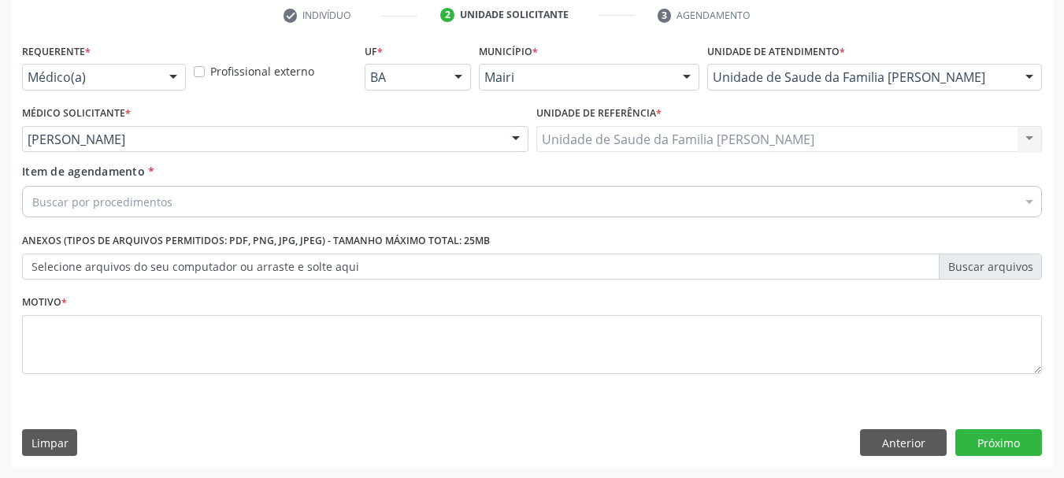
click at [209, 206] on div "Buscar por procedimentos" at bounding box center [532, 202] width 1020 height 32
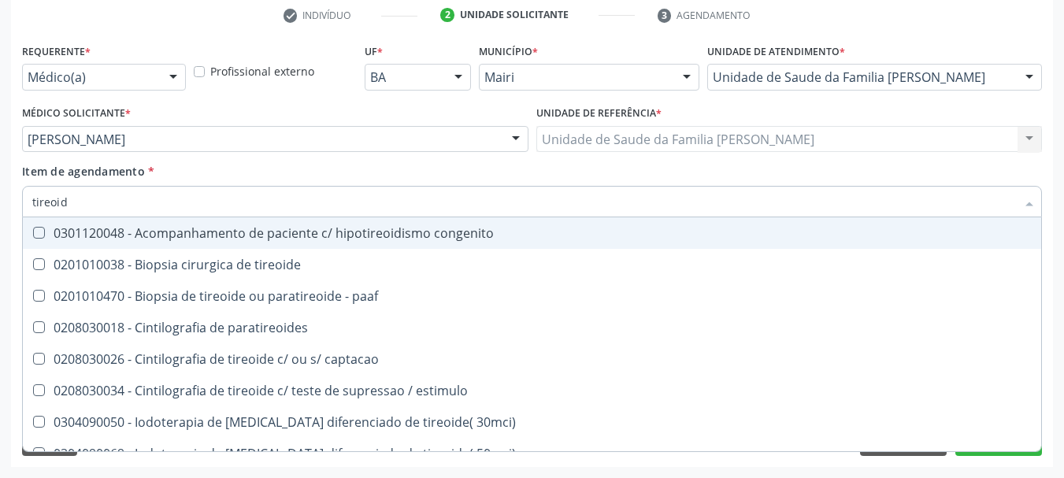
type input "tireoide"
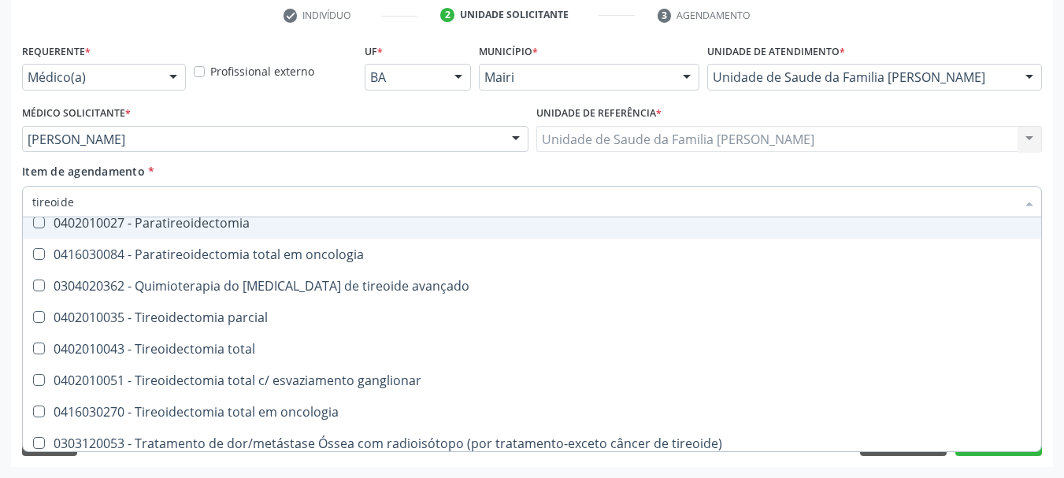
scroll to position [302, 0]
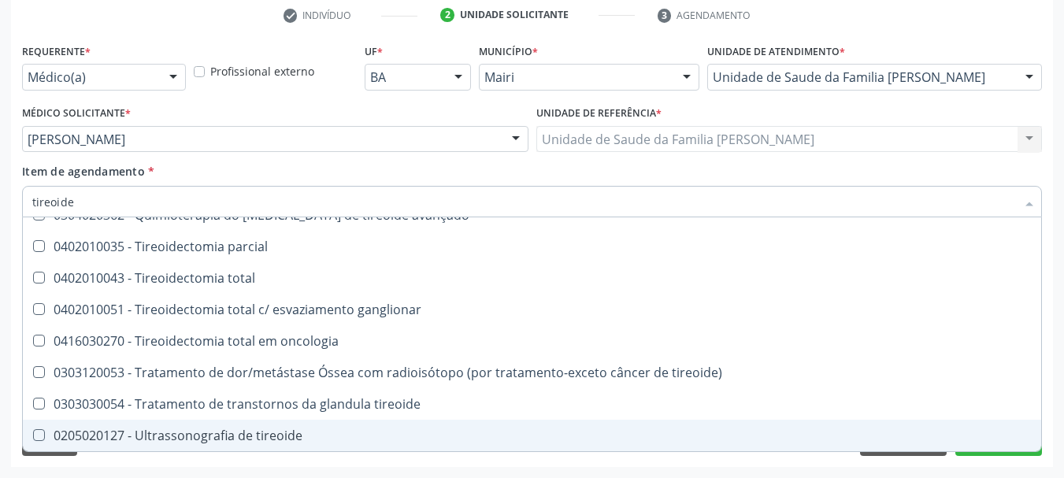
click at [220, 432] on div "0205020127 - Ultrassonografia de tireoide" at bounding box center [532, 435] width 1000 height 13
checkbox tireoide "true"
click at [986, 455] on button "Próximo" at bounding box center [999, 442] width 87 height 27
checkbox paaf "true"
checkbox tireoide "false"
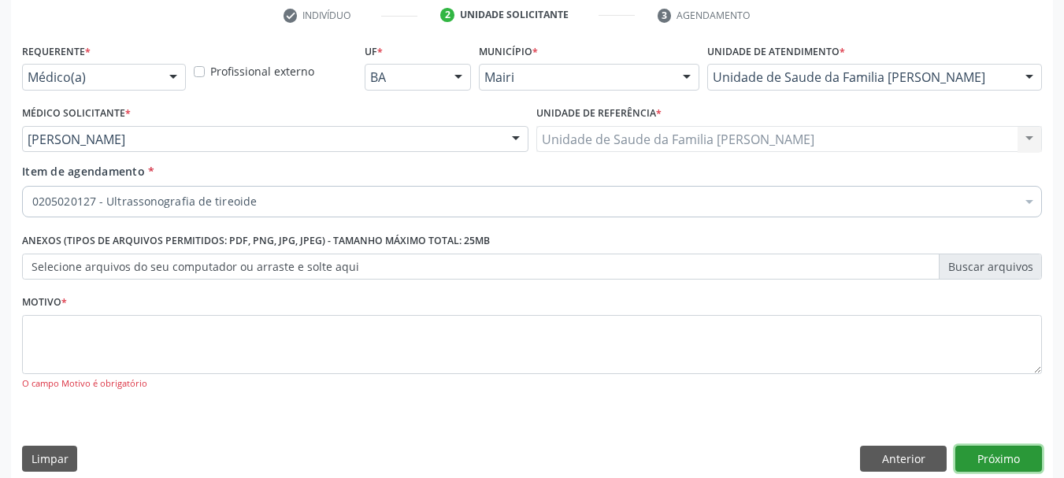
scroll to position [0, 0]
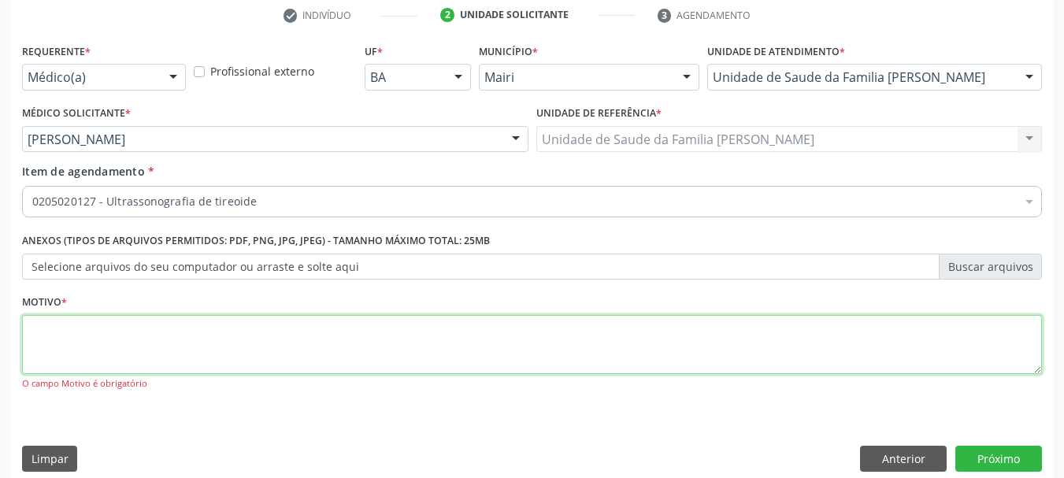
click at [301, 335] on textarea at bounding box center [532, 345] width 1020 height 60
type textarea "avaliaçao"
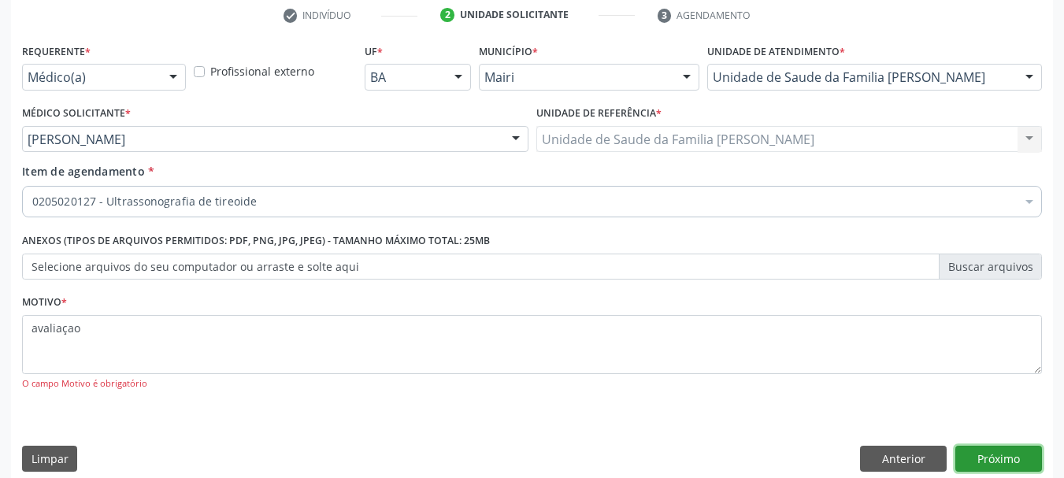
click at [996, 465] on button "Próximo" at bounding box center [999, 459] width 87 height 27
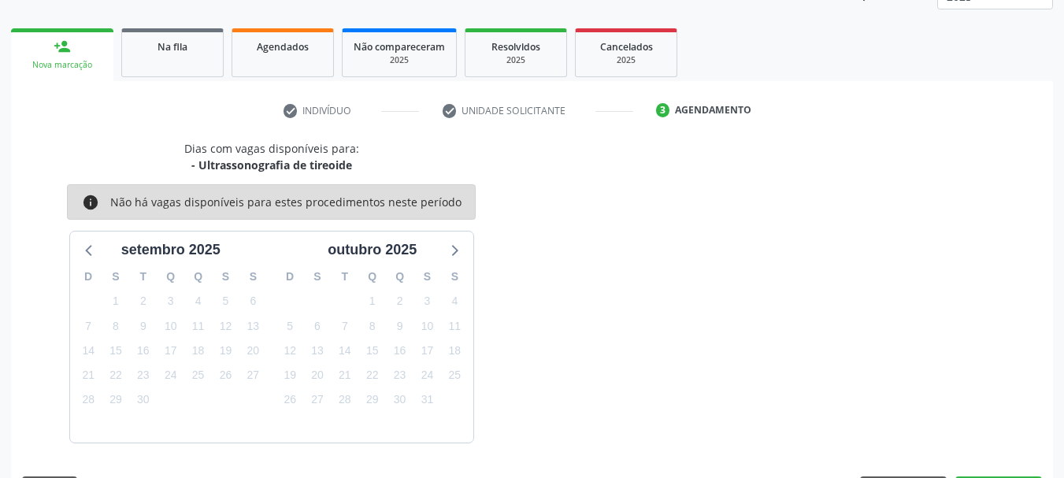
scroll to position [254, 0]
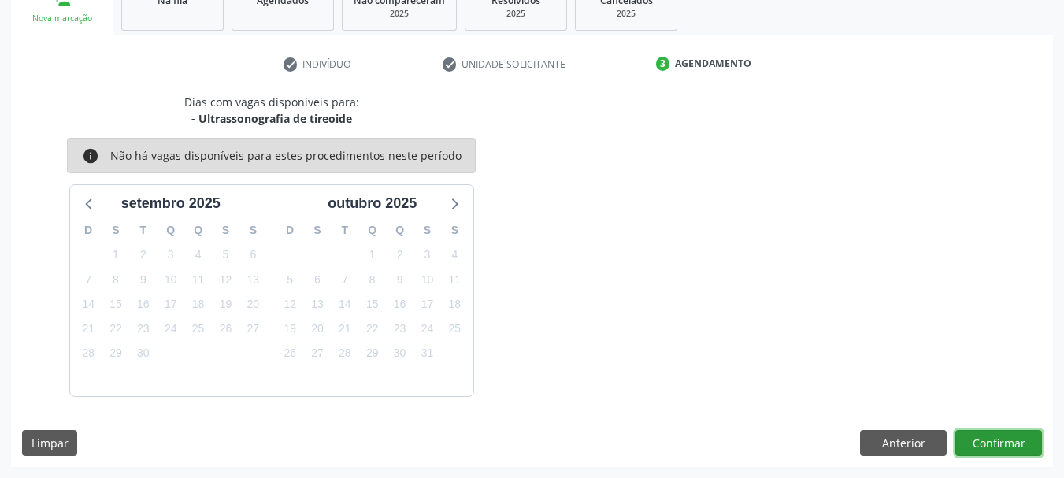
click at [989, 451] on button "Confirmar" at bounding box center [999, 443] width 87 height 27
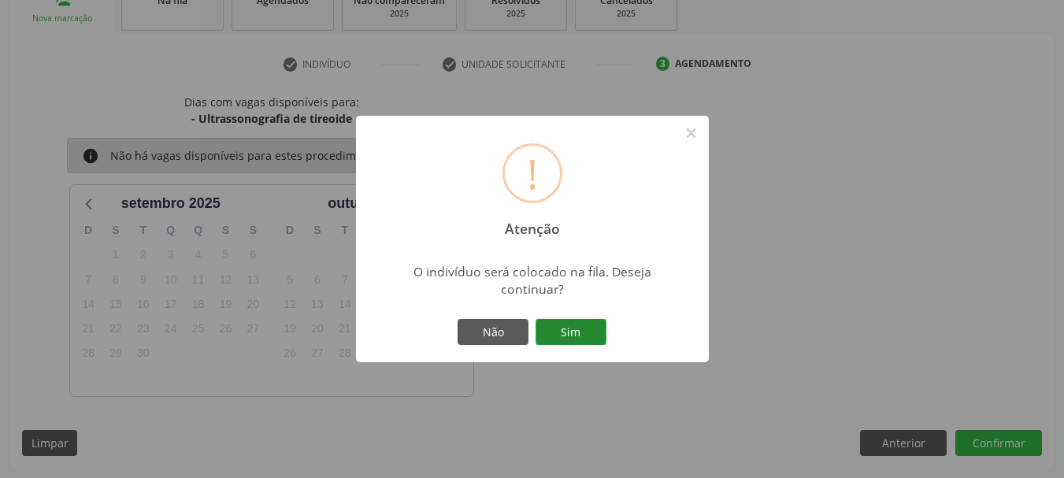
click at [566, 332] on button "Sim" at bounding box center [571, 332] width 71 height 27
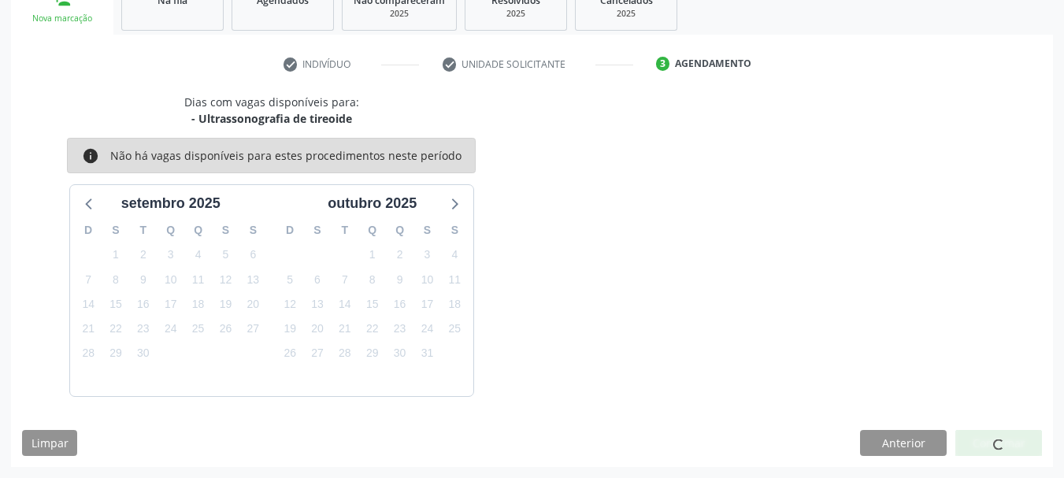
scroll to position [42, 0]
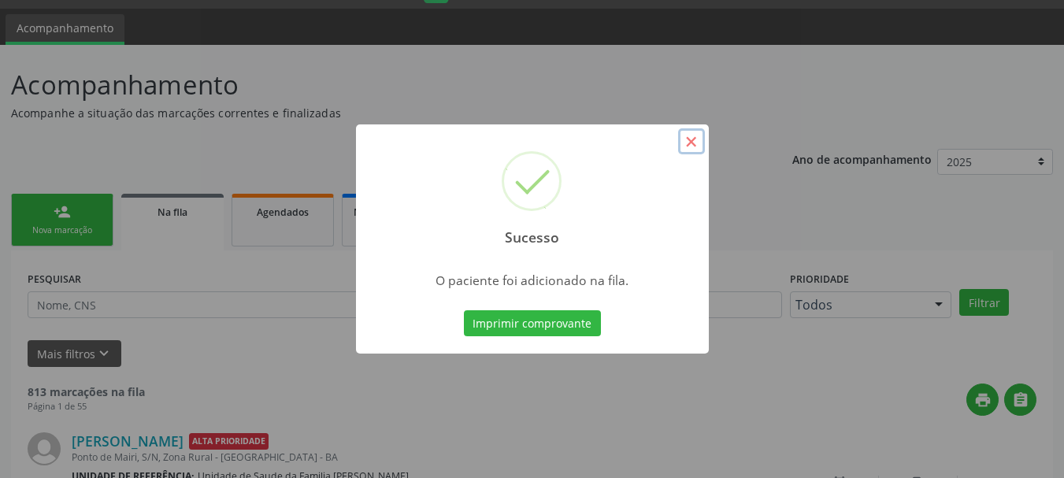
click at [689, 143] on button "×" at bounding box center [691, 141] width 27 height 27
